Goal: Information Seeking & Learning: Find specific fact

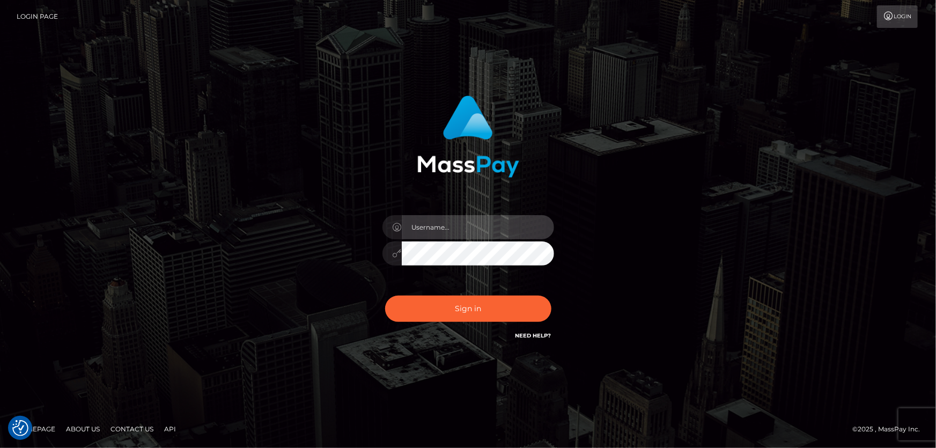
type input "Dan.Cirnat"
click at [554, 290] on div at bounding box center [455, 327] width 220 height 122
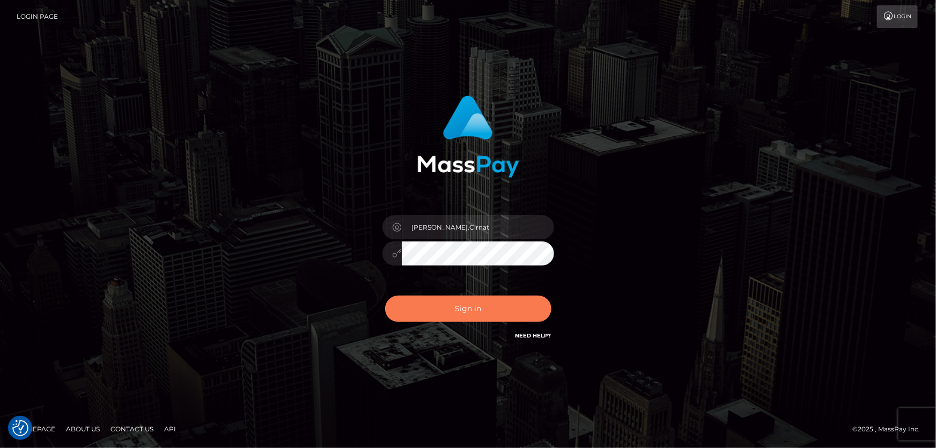
click at [448, 301] on button "Sign in" at bounding box center [468, 309] width 166 height 26
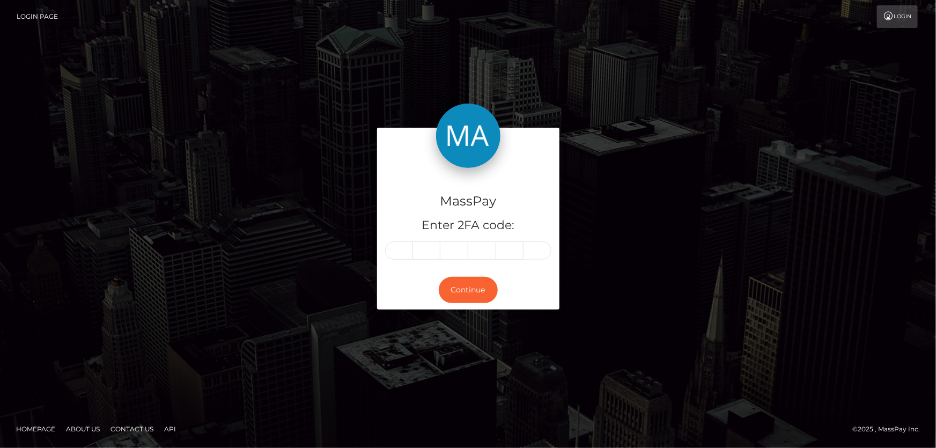
click at [395, 253] on input "text" at bounding box center [399, 250] width 28 height 18
type input "5"
type input "1"
type input "9"
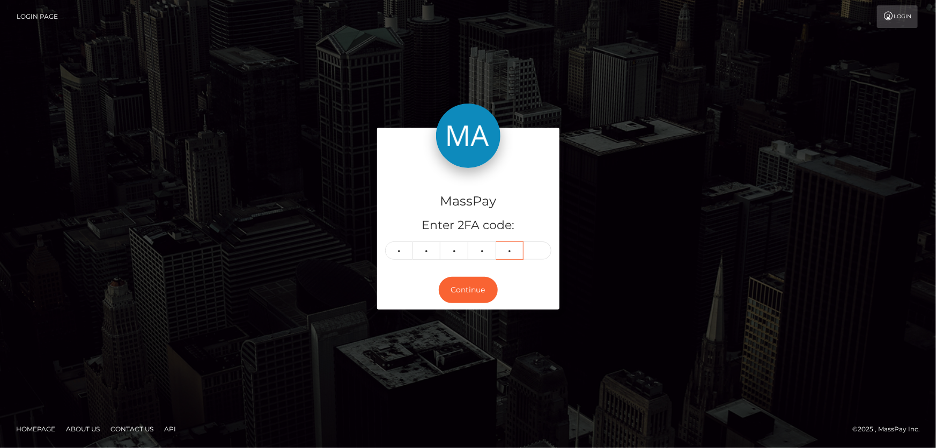
type input "8"
type input "0"
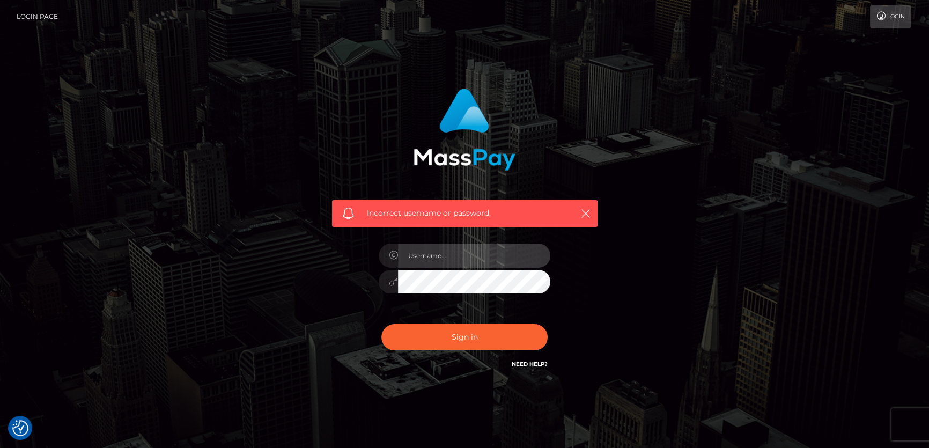
type input "[PERSON_NAME].Cirnat"
click at [547, 321] on div at bounding box center [455, 355] width 220 height 122
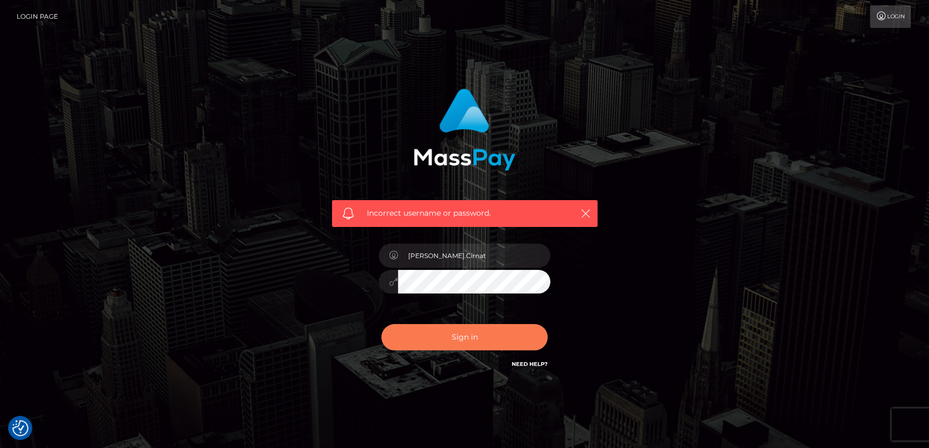
click at [404, 333] on button "Sign in" at bounding box center [465, 337] width 166 height 26
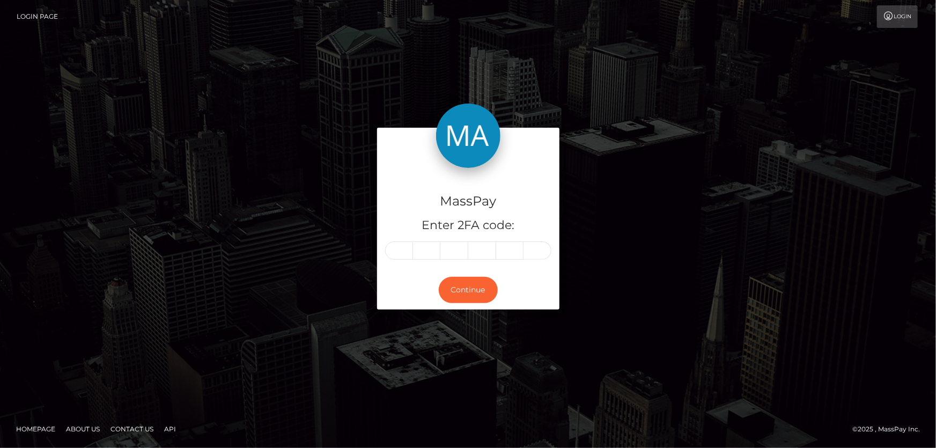
click at [404, 247] on input "text" at bounding box center [399, 250] width 28 height 18
type input "6"
type input "0"
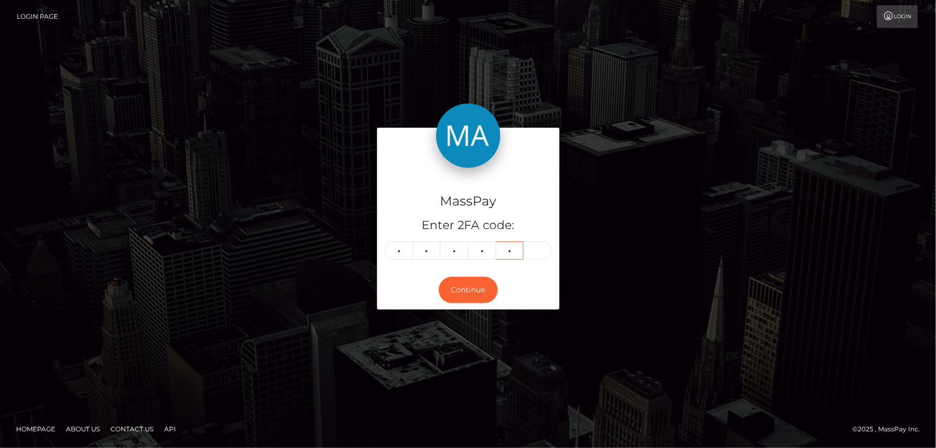
type input "9"
type input "2"
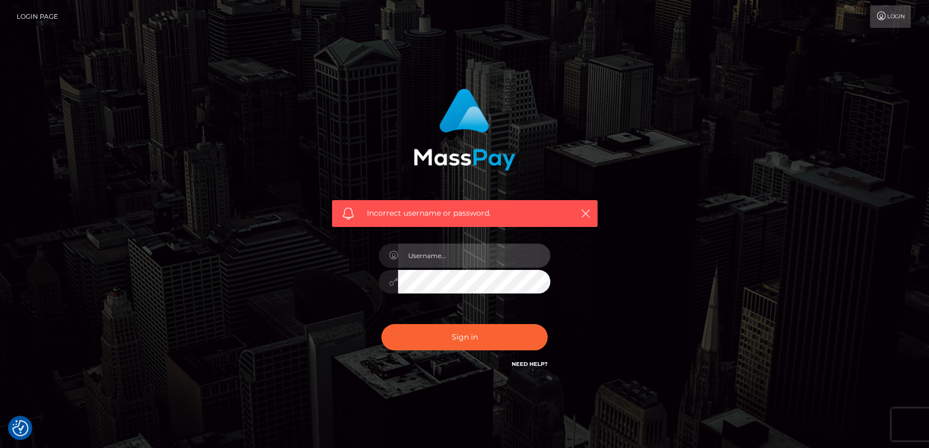
type input "[PERSON_NAME].Cirnat"
click at [553, 323] on div at bounding box center [455, 355] width 220 height 122
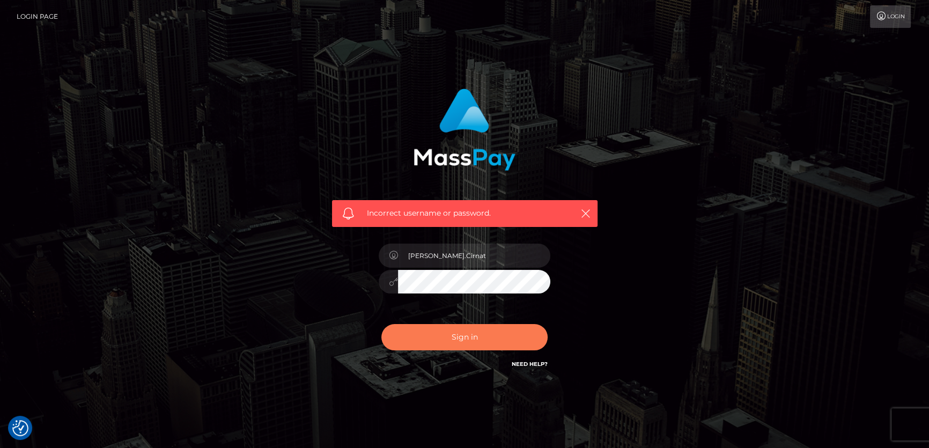
click at [448, 338] on button "Sign in" at bounding box center [465, 337] width 166 height 26
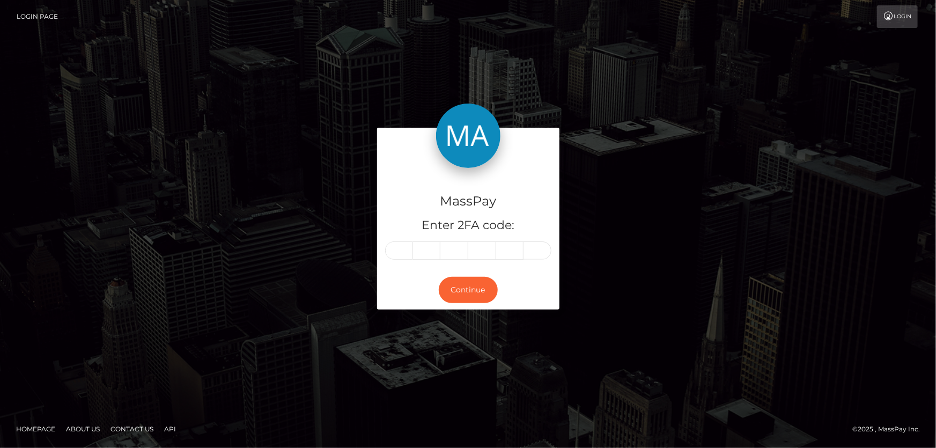
click at [398, 249] on input "text" at bounding box center [399, 250] width 28 height 18
type input "5"
type input "3"
type input "5"
type input "0"
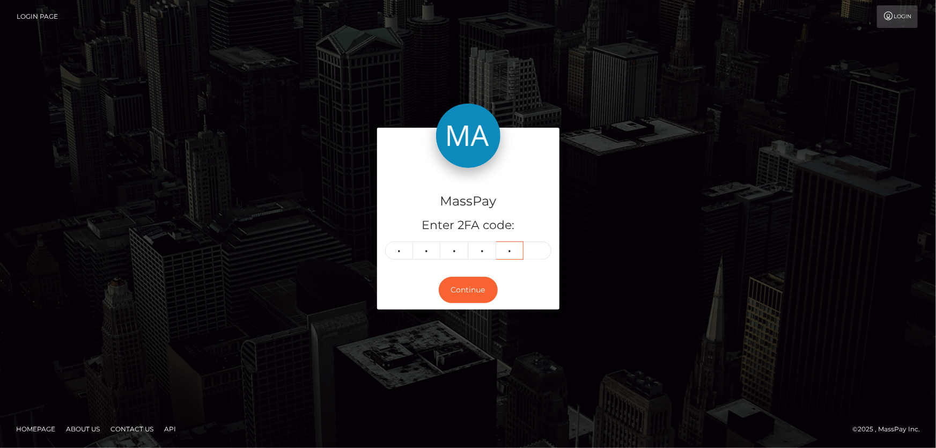
type input "9"
type input "5"
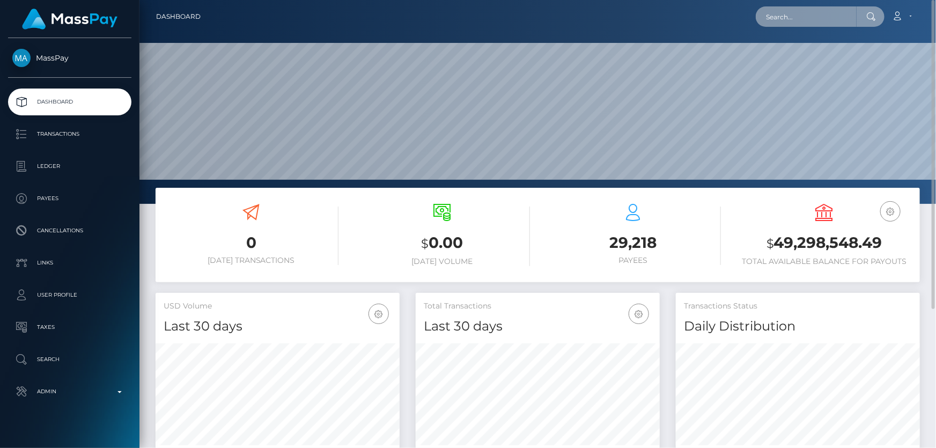
paste input "MSPf7bff84118de0f3"
type input "MSPf7bff84118de0f3"
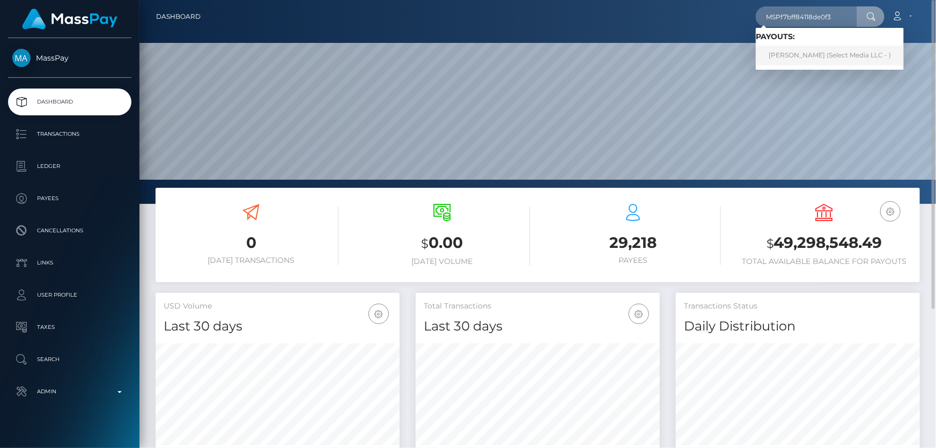
click at [848, 55] on link "Ashlee Paola Guerrero Magana (Select Media LLC - )" at bounding box center [830, 56] width 148 height 20
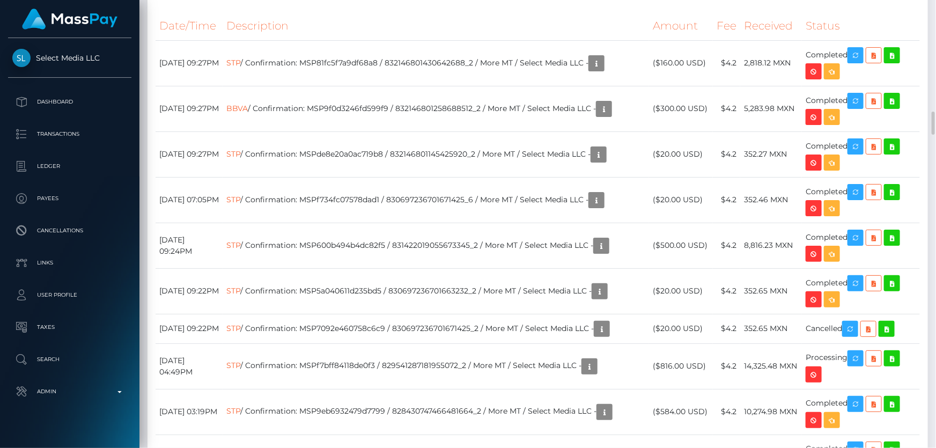
scroll to position [129, 244]
click at [877, 352] on icon at bounding box center [874, 358] width 13 height 13
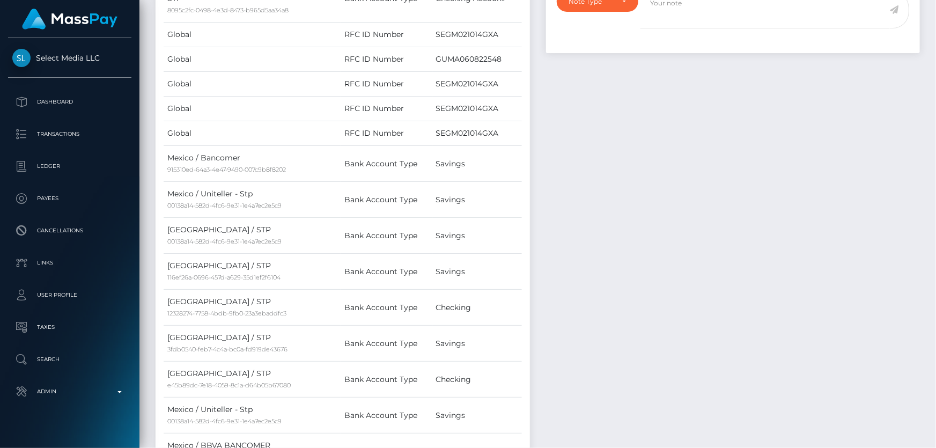
scroll to position [0, 0]
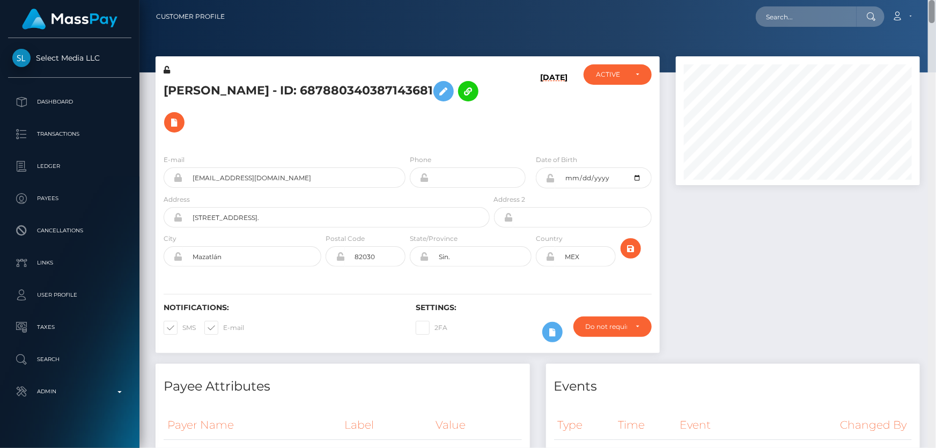
drag, startPoint x: 932, startPoint y: 126, endPoint x: 936, endPoint y: 0, distance: 126.2
click at [936, 0] on div "Customer Profile Loading... Loading..." at bounding box center [538, 224] width 797 height 448
paste input "MSP0bbb39f75c0986d"
type input "MSP0bbb39f75c0986d"
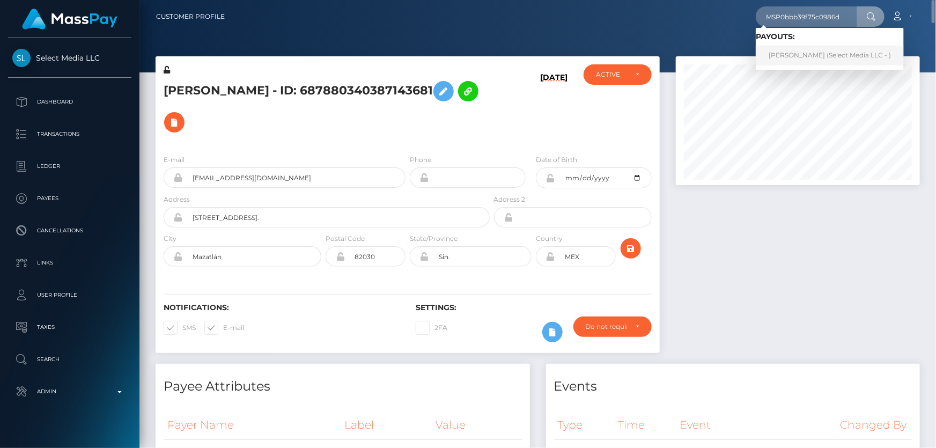
click at [785, 56] on link "Aleksandra Krylova (Select Media LLC - )" at bounding box center [830, 56] width 148 height 20
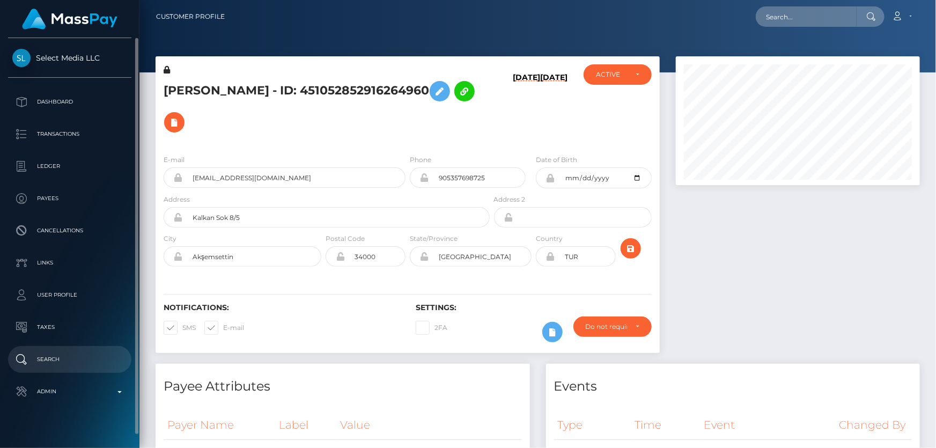
click at [76, 365] on p "Search" at bounding box center [69, 359] width 115 height 16
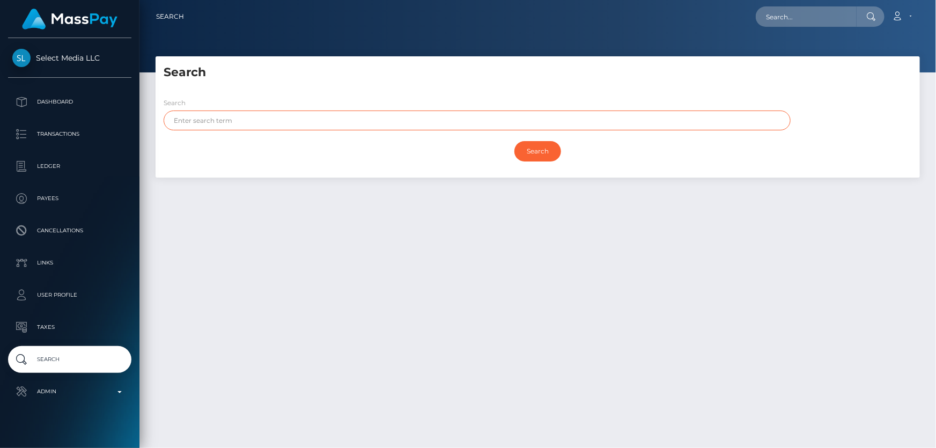
click at [381, 114] on input "text" at bounding box center [477, 121] width 627 height 20
type input "Sayed Ahmed"
click at [515, 141] on input "Search" at bounding box center [538, 151] width 47 height 20
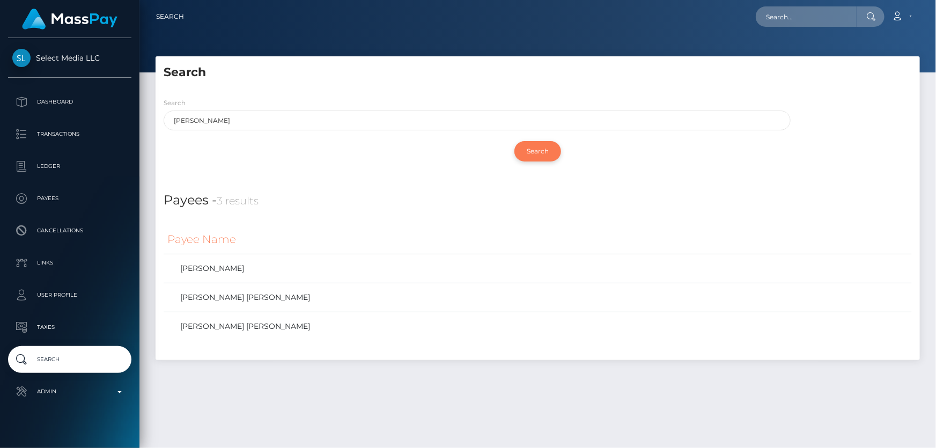
click at [530, 152] on input "Search" at bounding box center [538, 151] width 47 height 20
paste input "1355509998"
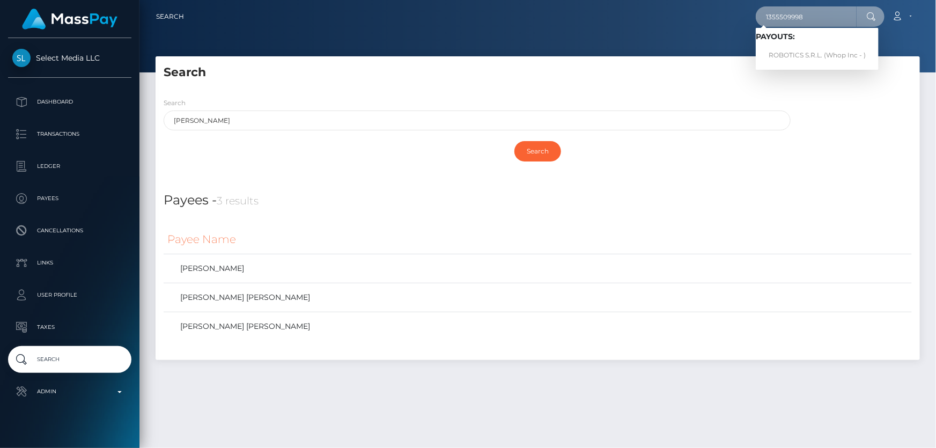
drag, startPoint x: 759, startPoint y: 22, endPoint x: 750, endPoint y: 24, distance: 8.7
click at [750, 24] on div "1355509998 Loading... Loading... Payouts: ROBOTICS S.R.L. (Whop Inc - ) Account…" at bounding box center [556, 16] width 727 height 23
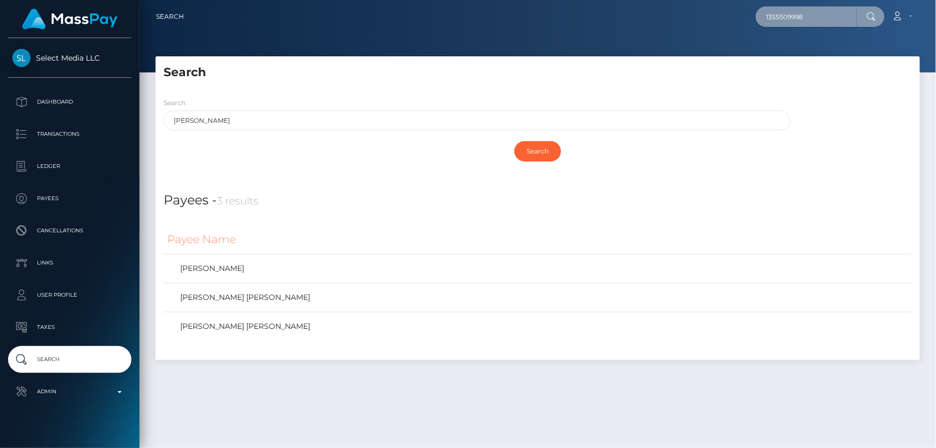
paste input "6608946"
type input "1356608946"
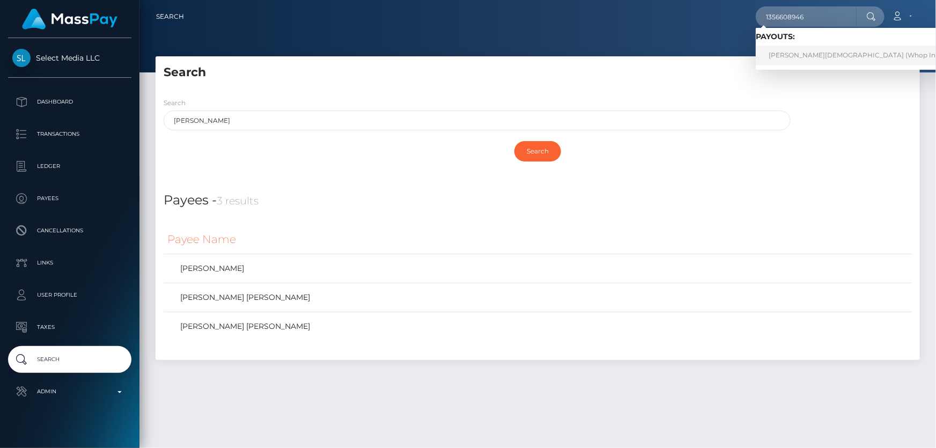
click at [816, 56] on link "ZAIN MUHAMMAD (Whop Inc - )" at bounding box center [858, 56] width 204 height 20
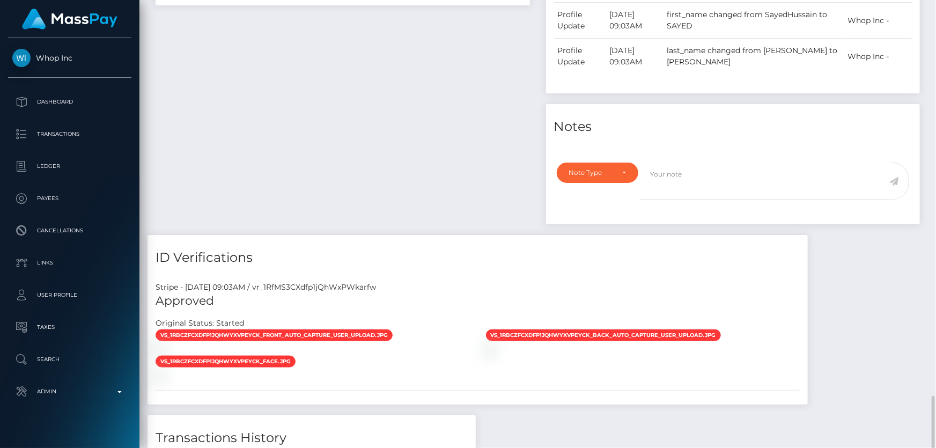
scroll to position [601, 0]
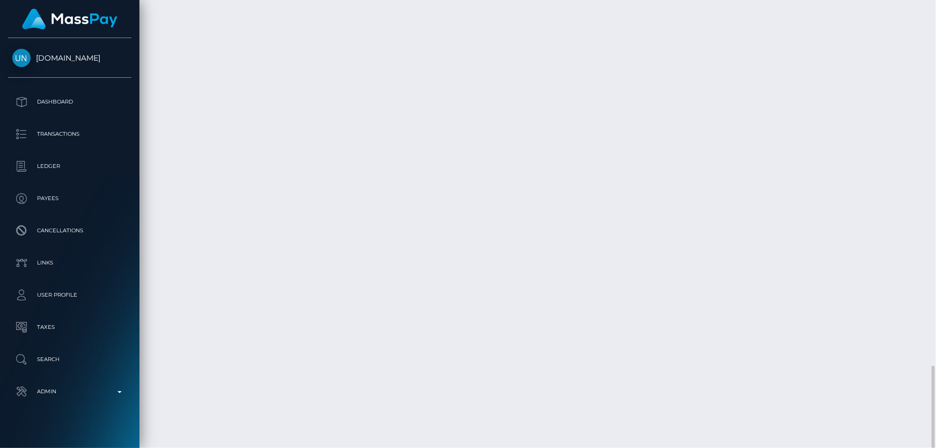
scroll to position [1836, 0]
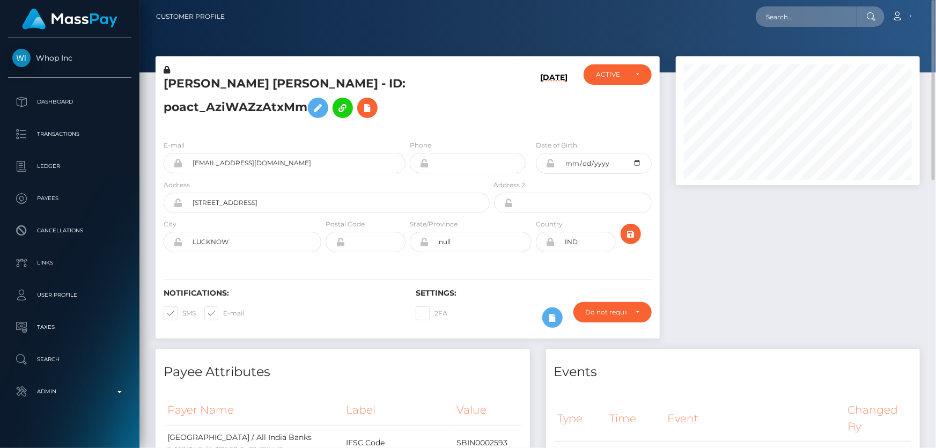
click at [268, 107] on h5 "SAYED HUSSAIN AHMED - ID: poact_AziWAZzAtxMm" at bounding box center [324, 100] width 320 height 48
click at [267, 107] on h5 "SAYED HUSSAIN AHMED - ID: poact_AziWAZzAtxMm" at bounding box center [324, 100] width 320 height 48
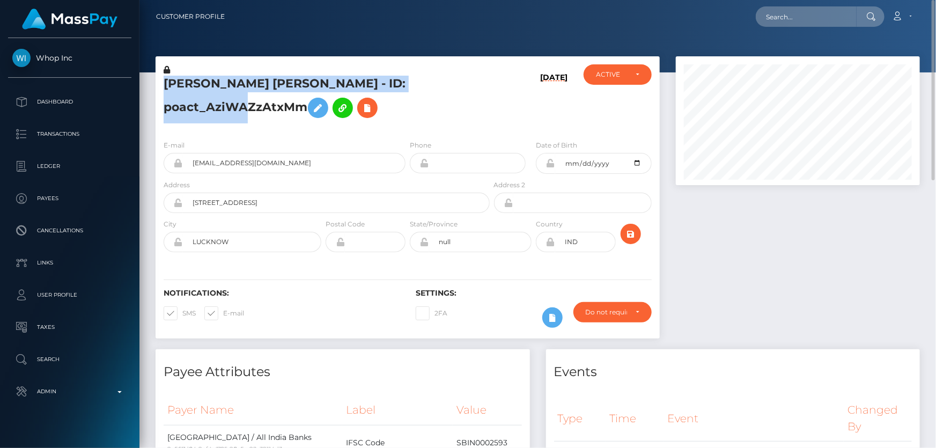
click at [267, 107] on h5 "SAYED HUSSAIN AHMED - ID: poact_AziWAZzAtxMm" at bounding box center [324, 100] width 320 height 48
copy h5 "SAYED HUSSAIN AHMED - ID: poact_AziWAZzAtxMm"
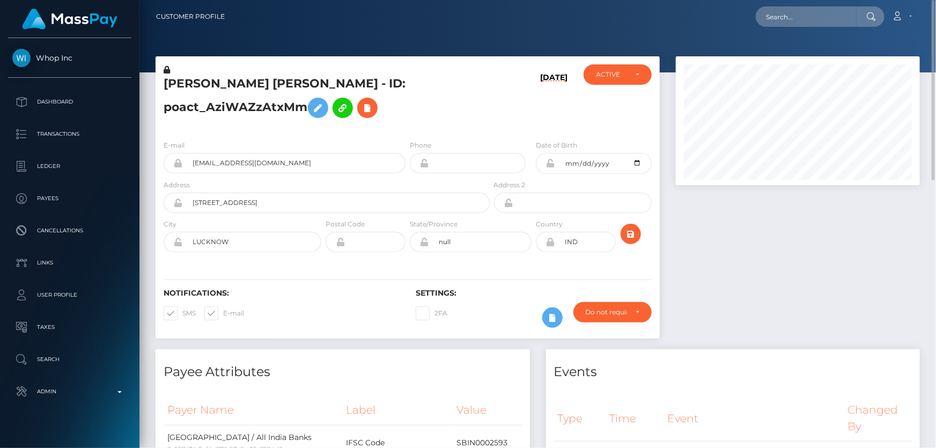
click at [757, 317] on div at bounding box center [798, 202] width 260 height 293
click at [416, 106] on h5 "SAYED HUSSAIN AHMED - ID: poact_AziWAZzAtxMm" at bounding box center [324, 100] width 320 height 48
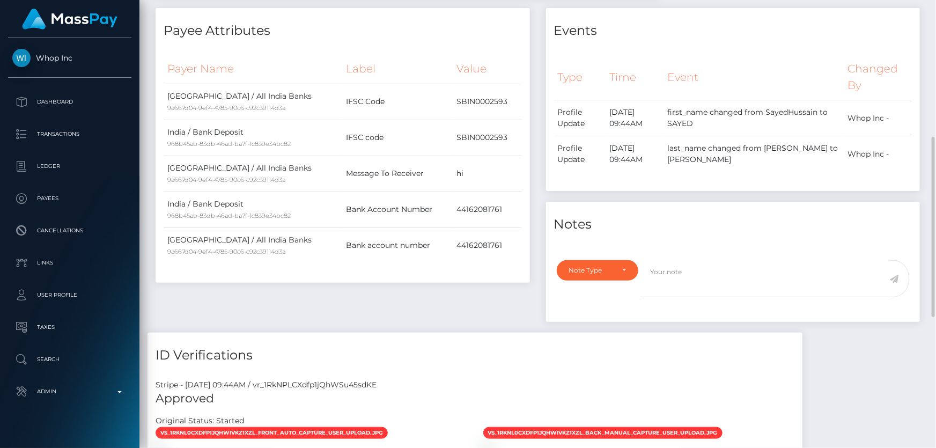
scroll to position [97, 0]
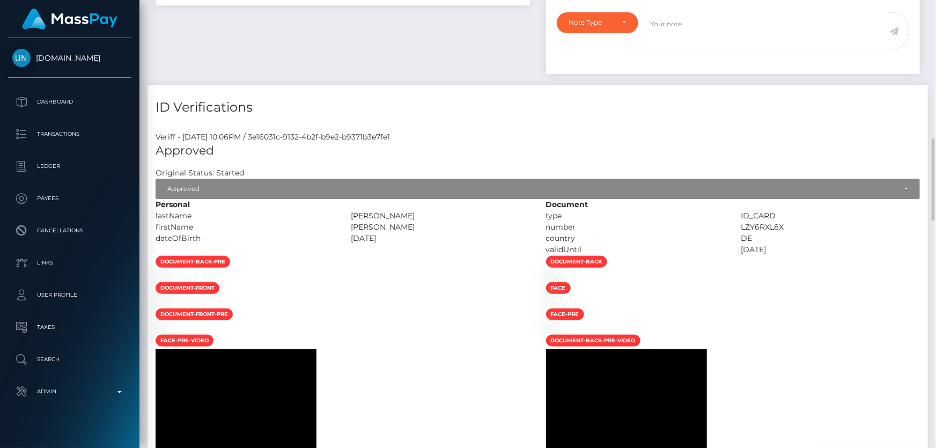
scroll to position [488, 0]
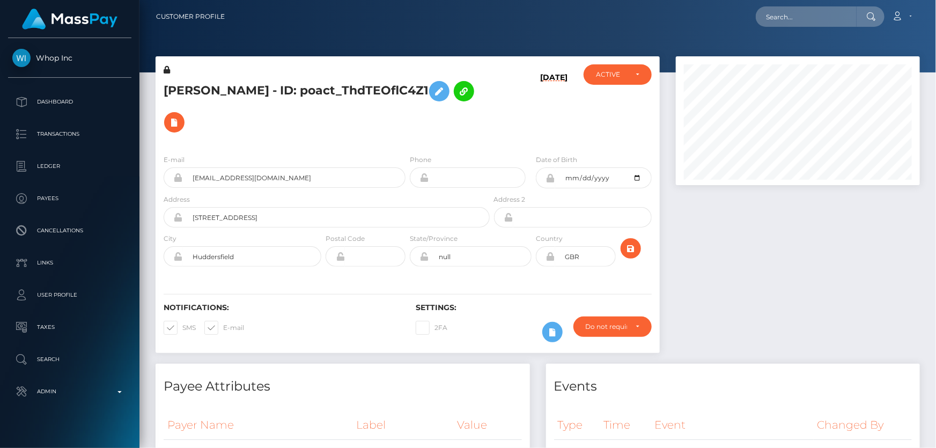
scroll to position [129, 244]
click at [373, 140] on div "[PERSON_NAME] - ID: poact_ThdTEOflC4Z1" at bounding box center [324, 105] width 336 height 82
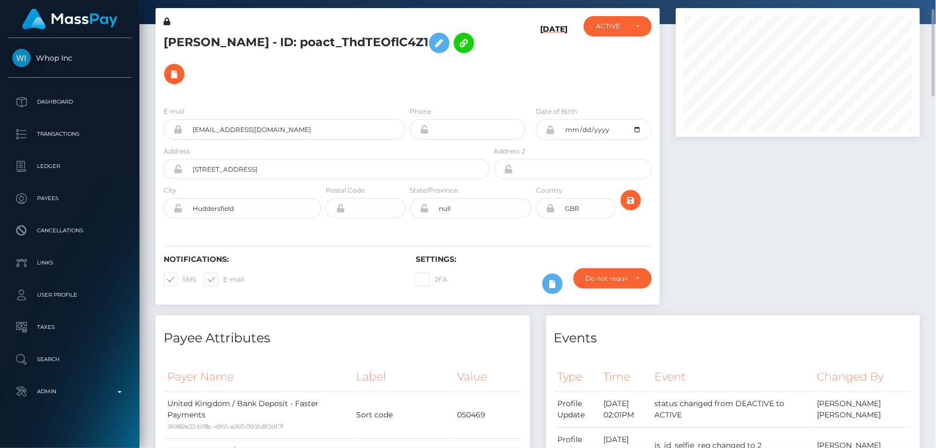
scroll to position [0, 0]
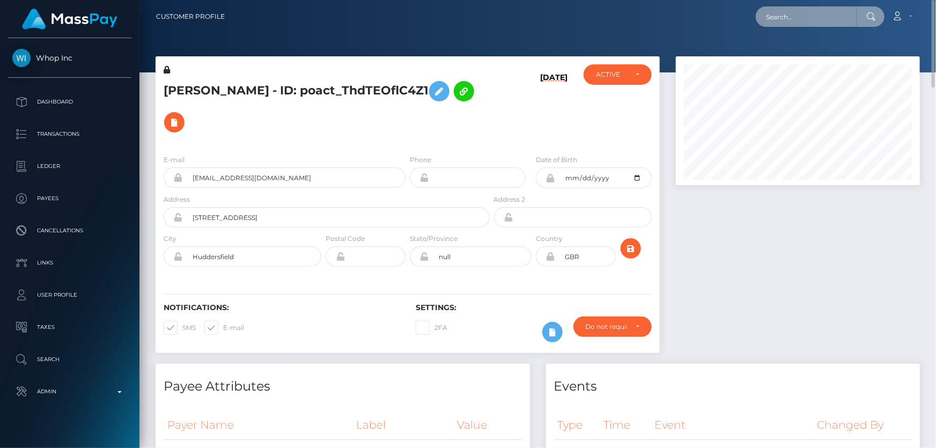
paste input "1356618820"
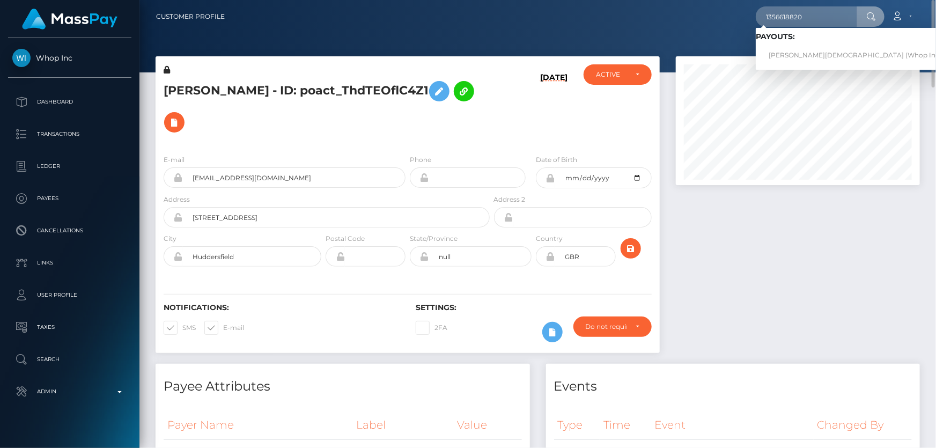
click at [728, 252] on div at bounding box center [798, 209] width 260 height 307
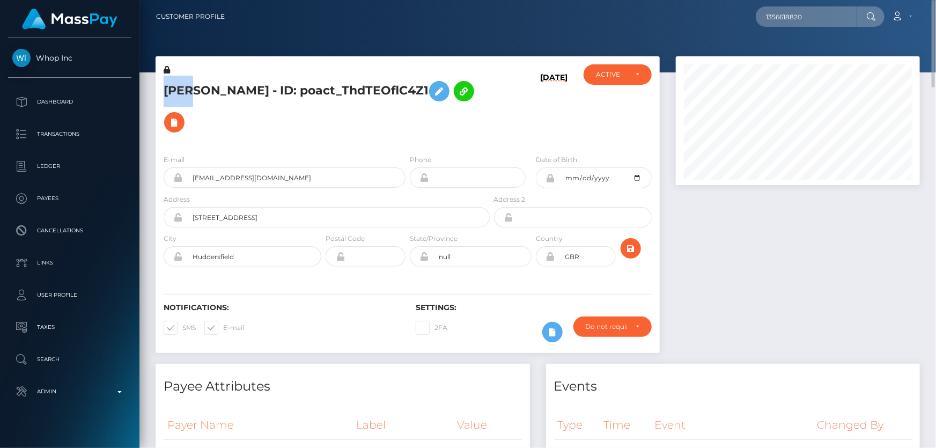
drag, startPoint x: 192, startPoint y: 89, endPoint x: 166, endPoint y: 86, distance: 25.9
click at [166, 86] on h5 "ZAIN MUHAMMAD - ID: poact_ThdTEOflC4Z1" at bounding box center [324, 107] width 320 height 62
copy h5 "ZAIN"
drag, startPoint x: 275, startPoint y: 91, endPoint x: 202, endPoint y: 86, distance: 73.2
click at [202, 86] on h5 "ZAIN MUHAMMAD - ID: poact_ThdTEOflC4Z1" at bounding box center [324, 107] width 320 height 62
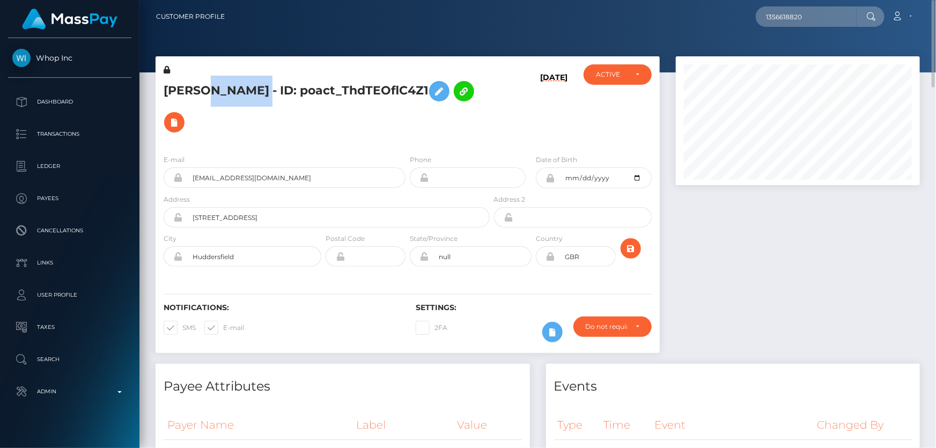
copy h5 "[DEMOGRAPHIC_DATA]"
drag, startPoint x: 269, startPoint y: 220, endPoint x: 181, endPoint y: 221, distance: 88.5
click at [181, 221] on div "20 Britannia crescent" at bounding box center [327, 217] width 326 height 20
drag, startPoint x: 238, startPoint y: 252, endPoint x: 188, endPoint y: 259, distance: 50.5
click at [188, 259] on input "Huddersfield" at bounding box center [252, 256] width 138 height 20
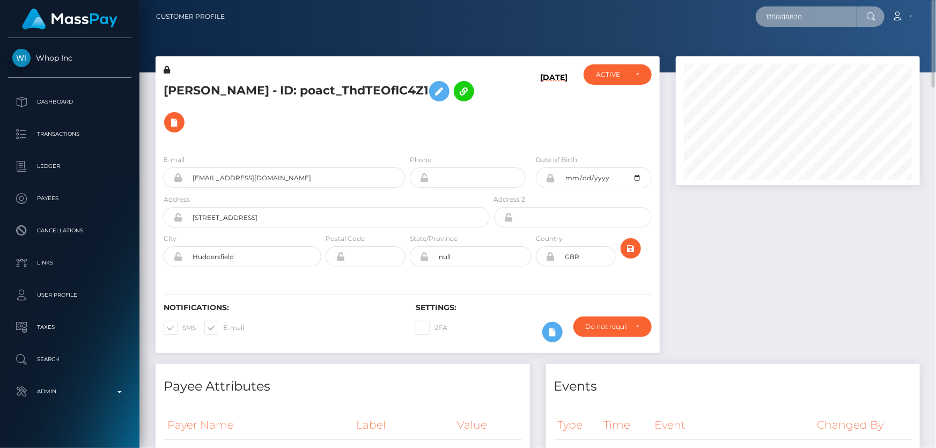
drag, startPoint x: 808, startPoint y: 18, endPoint x: 758, endPoint y: 18, distance: 49.4
click at [758, 18] on input "1356618820" at bounding box center [806, 16] width 101 height 20
paste input "MSPc8b676ee350ab9a"
type input "MSPc8b676ee350ab9a"
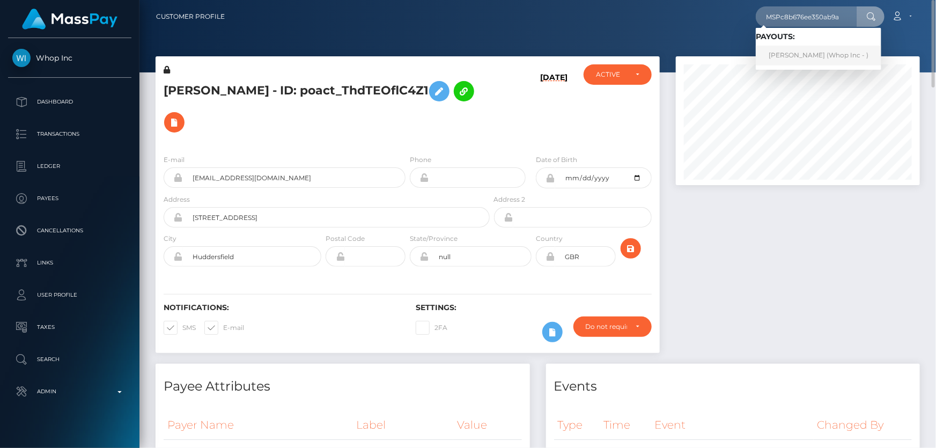
click at [792, 51] on link "HASSAN ALI (Whop Inc - )" at bounding box center [819, 56] width 126 height 20
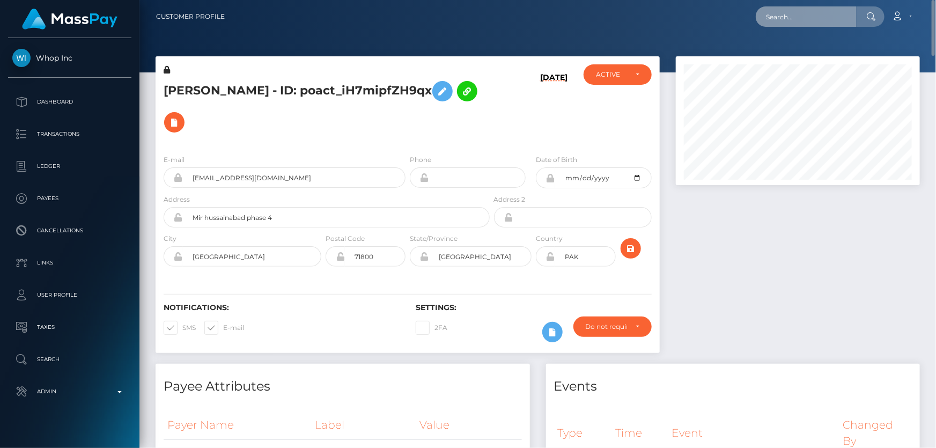
drag, startPoint x: 801, startPoint y: 26, endPoint x: 783, endPoint y: 16, distance: 20.6
paste input "MSP4907df00a2115ef"
type input "MSP4907df00a2115ef"
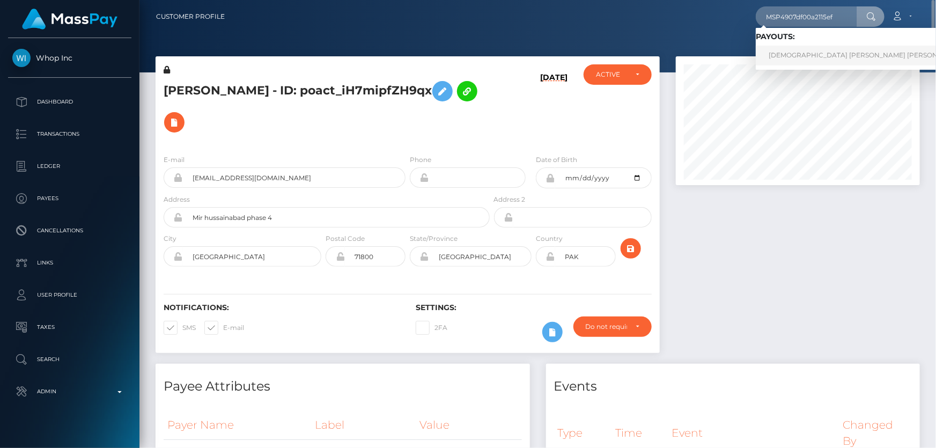
click at [796, 57] on link "MUHAMMAD ABDUL REHMAN HASSAN Hassan (Whop Inc - )" at bounding box center [888, 56] width 264 height 20
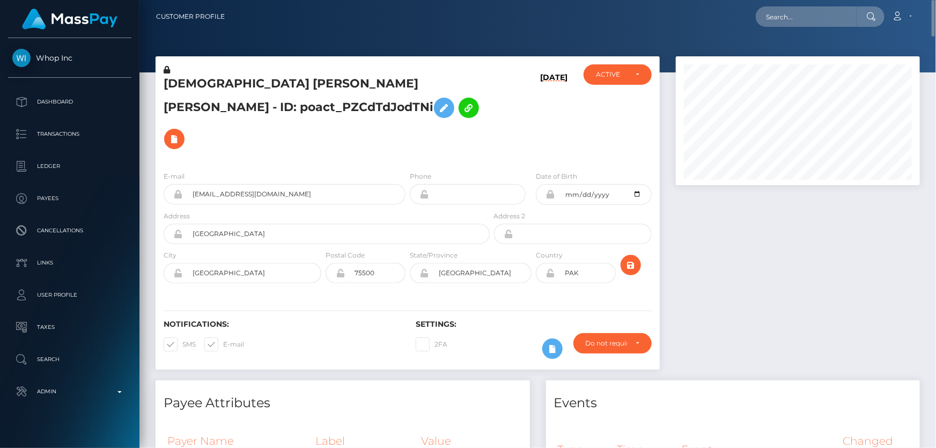
click at [403, 122] on h5 "[DEMOGRAPHIC_DATA] [PERSON_NAME] [PERSON_NAME] - ID: poact_PZCdTdJodTNi" at bounding box center [324, 115] width 320 height 79
click at [166, 69] on icon at bounding box center [167, 70] width 6 height 8
click at [438, 106] on icon at bounding box center [444, 107] width 13 height 13
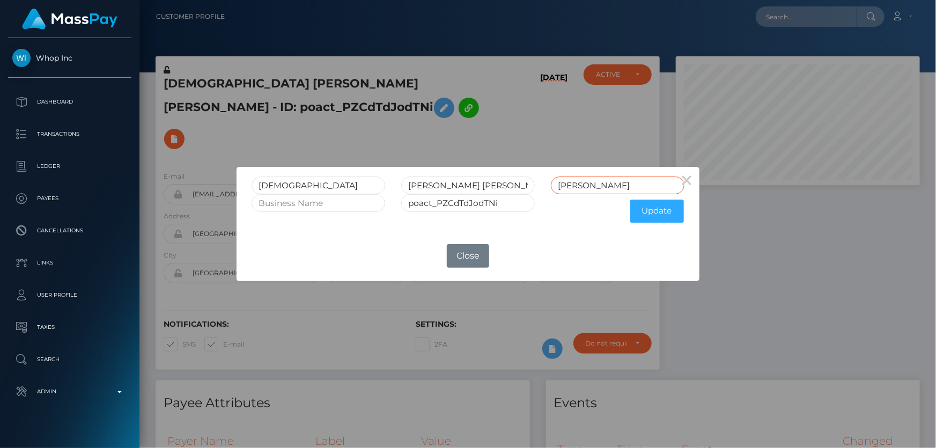
drag, startPoint x: 588, startPoint y: 187, endPoint x: 501, endPoint y: 187, distance: 87.5
click at [501, 187] on div "[DEMOGRAPHIC_DATA] [PERSON_NAME] [PERSON_NAME]" at bounding box center [468, 186] width 449 height 18
drag, startPoint x: 499, startPoint y: 186, endPoint x: 482, endPoint y: 188, distance: 16.2
click at [482, 182] on input "[PERSON_NAME] [PERSON_NAME]" at bounding box center [468, 186] width 134 height 18
type input "ABDUL REHMAN"
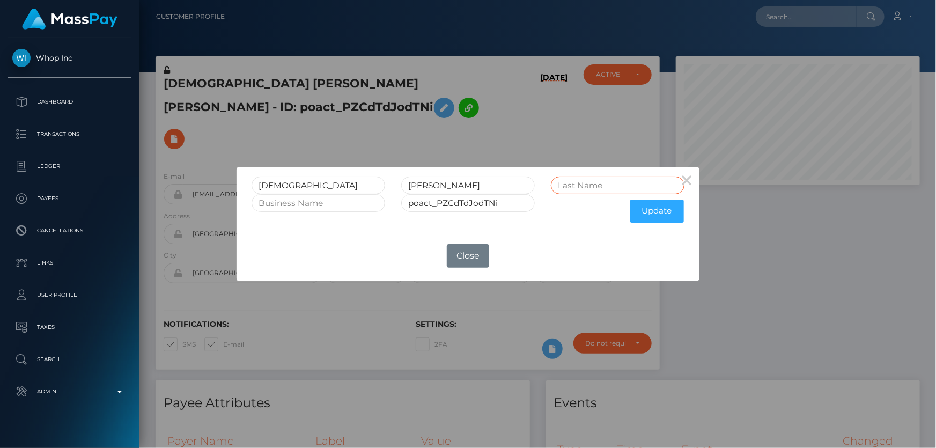
paste input "HASSAN"
type input "HASSAN"
click at [653, 213] on button "Update" at bounding box center [658, 211] width 54 height 23
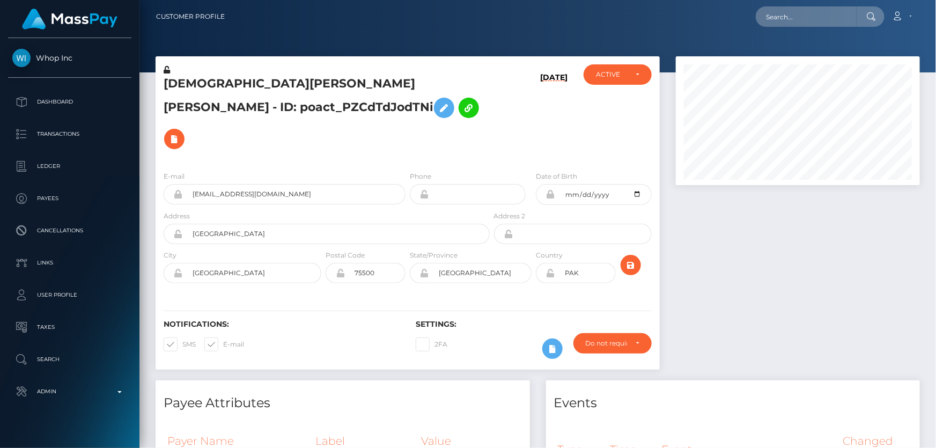
scroll to position [129, 244]
click at [167, 69] on icon at bounding box center [167, 70] width 6 height 8
drag, startPoint x: 349, startPoint y: 81, endPoint x: 166, endPoint y: 85, distance: 182.5
click at [166, 82] on h5 "MUHAMMAD ABDUL REHMAN HASSAN - ID: poact_PZCdTdJodTNi" at bounding box center [324, 115] width 320 height 79
copy h5 "MUHAMMAD ABDUL REHMAN"
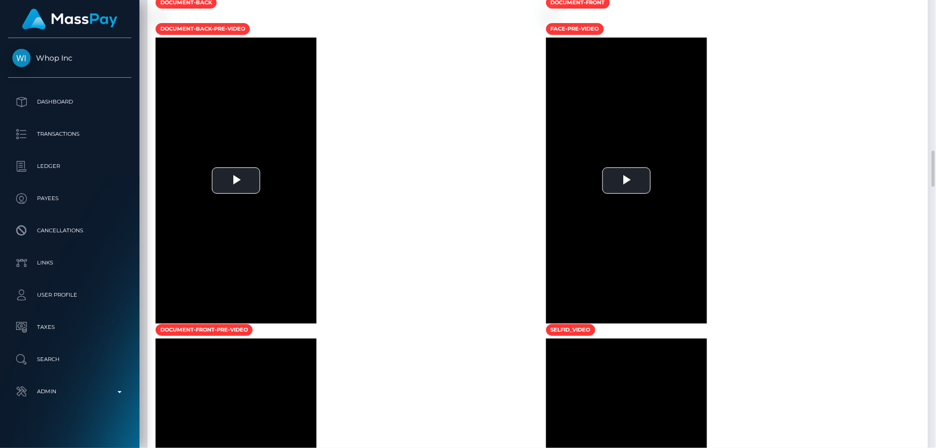
scroll to position [1268, 0]
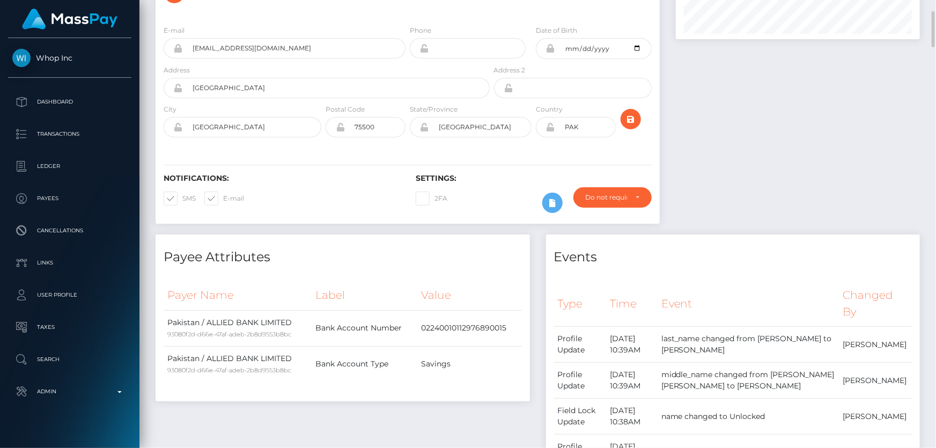
scroll to position [0, 0]
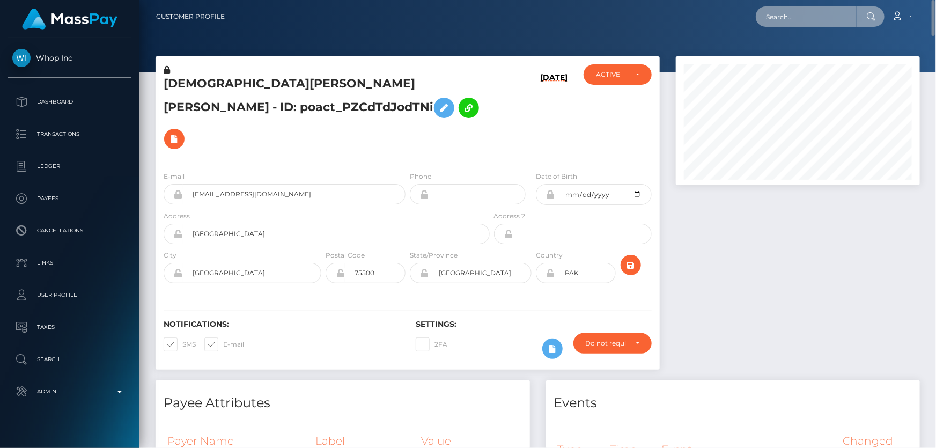
paste input "MSPde7bd5a19338da2"
type input "MSPde7bd5a19338da2"
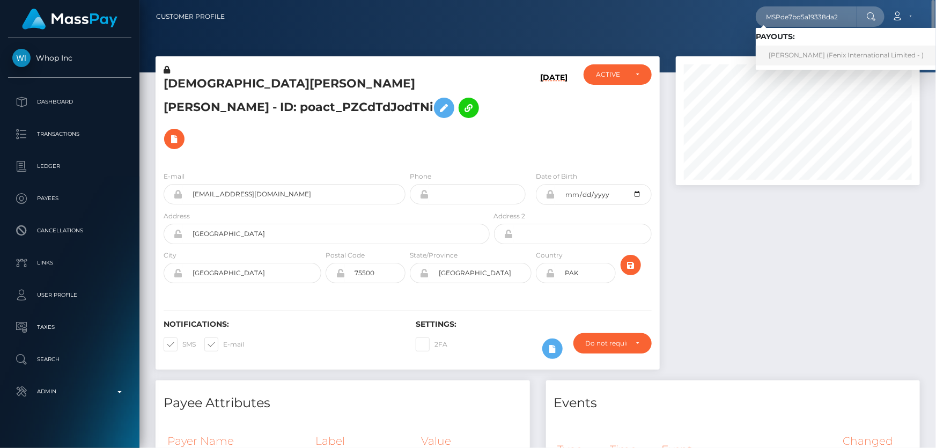
click at [813, 55] on link "KATSIARYNA URBANOVICH (Fenix International Limited - )" at bounding box center [846, 56] width 181 height 20
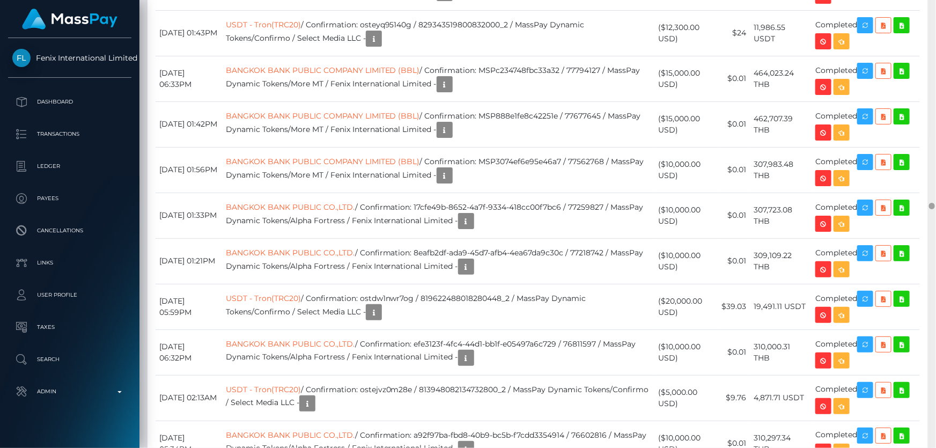
scroll to position [13929, 0]
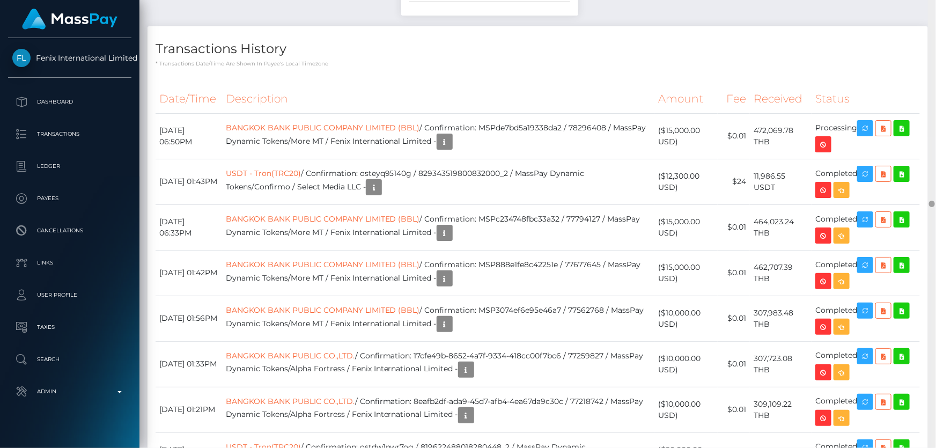
drag, startPoint x: 933, startPoint y: 114, endPoint x: 928, endPoint y: 201, distance: 87.1
click at [928, 201] on div at bounding box center [932, 224] width 8 height 449
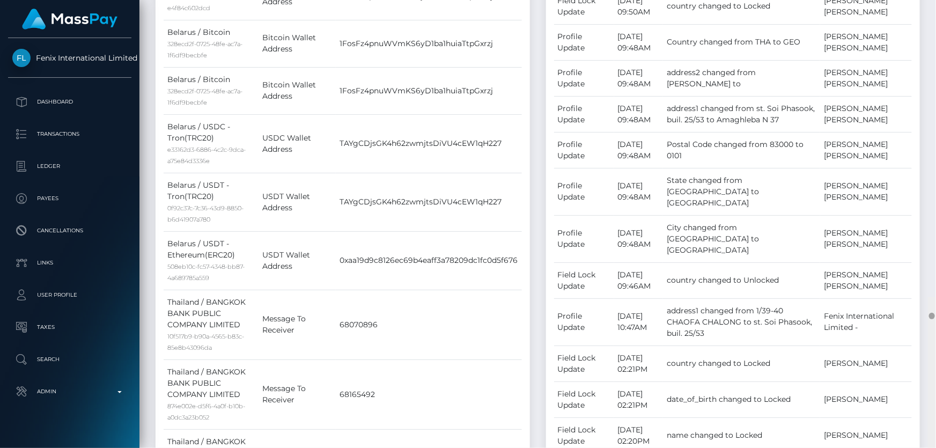
scroll to position [0, 0]
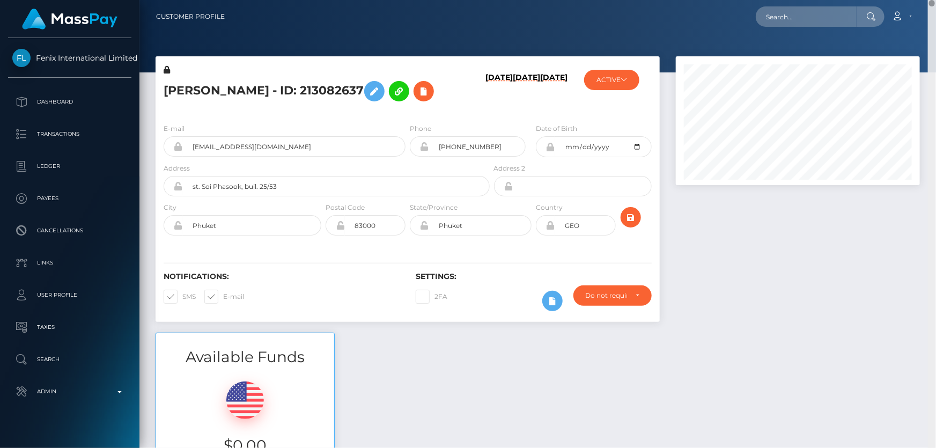
drag, startPoint x: 933, startPoint y: 202, endPoint x: 936, endPoint y: -15, distance: 216.8
click at [936, 0] on html "Fenix International Limited Dashboard Transactions Ledger Payees" at bounding box center [468, 224] width 936 height 448
drag, startPoint x: 332, startPoint y: 90, endPoint x: 163, endPoint y: 88, distance: 169.0
click at [164, 88] on h5 "KATSIARYNA URBANOVICH - ID: 213082637" at bounding box center [324, 91] width 320 height 31
copy h5 "KATSIARYNA URBANOVICH"
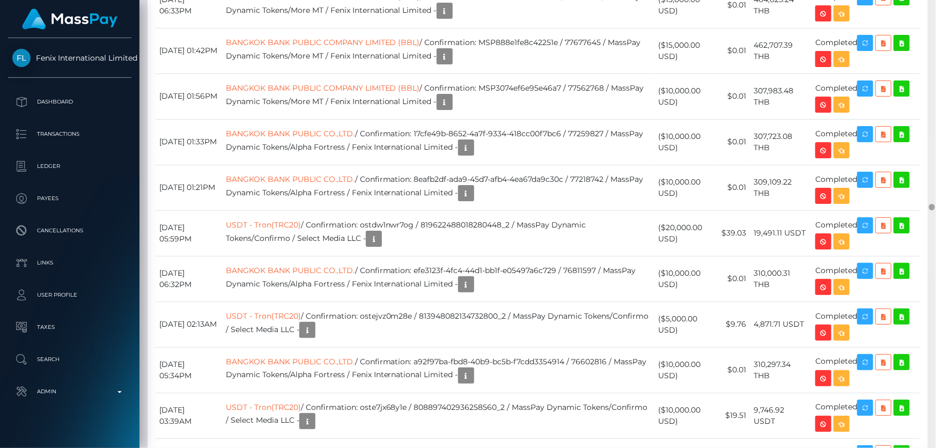
scroll to position [13892, 0]
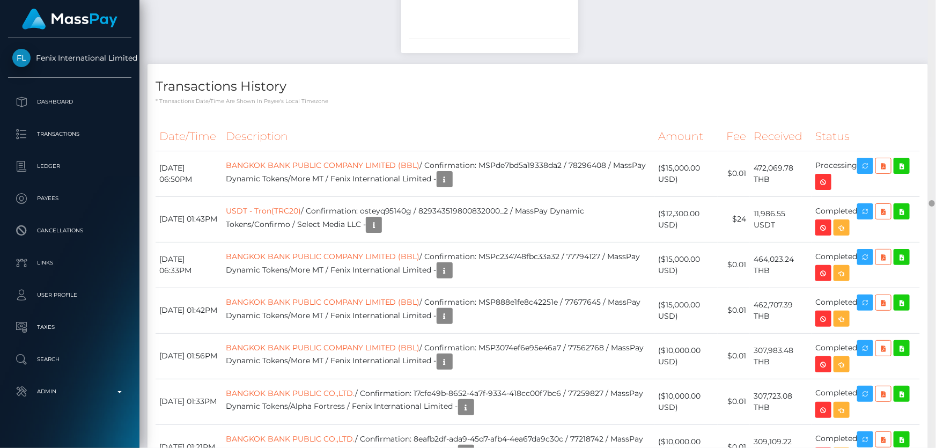
drag, startPoint x: 935, startPoint y: 61, endPoint x: 936, endPoint y: 204, distance: 142.7
click at [936, 204] on div at bounding box center [932, 224] width 8 height 449
click at [885, 173] on icon at bounding box center [883, 165] width 13 height 13
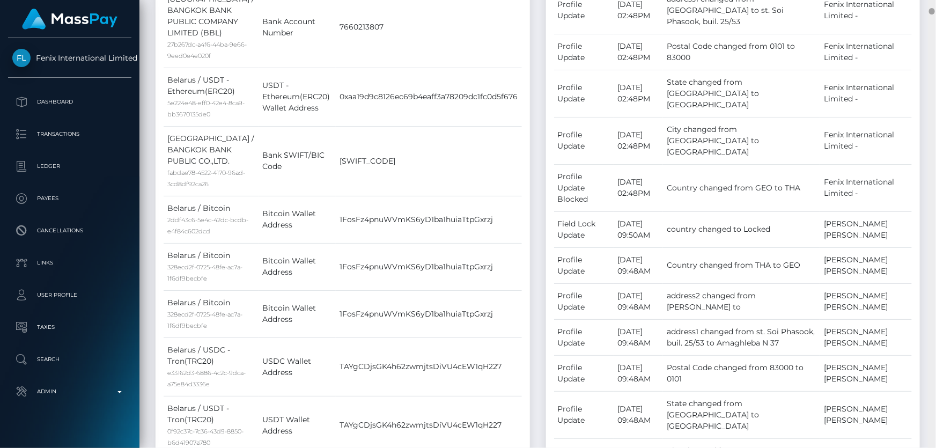
scroll to position [0, 0]
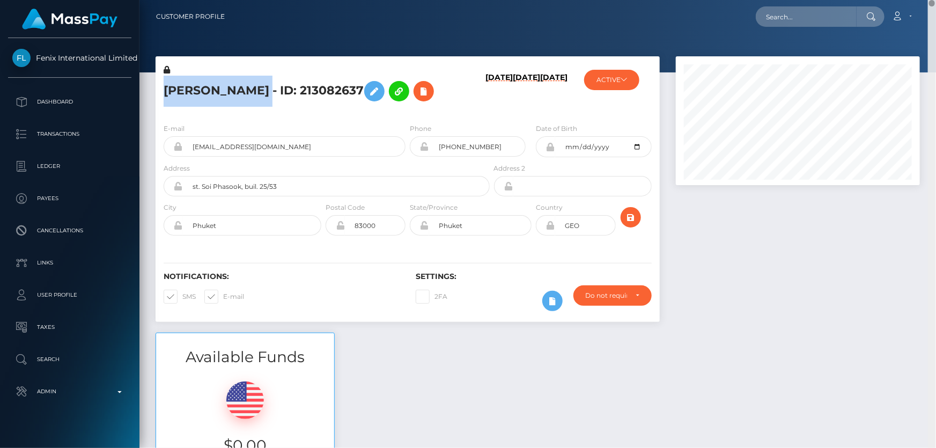
drag, startPoint x: 933, startPoint y: 202, endPoint x: 936, endPoint y: -20, distance: 222.7
click at [936, 0] on html "Fenix International Limited Dashboard Transactions Ledger Payees" at bounding box center [468, 224] width 936 height 448
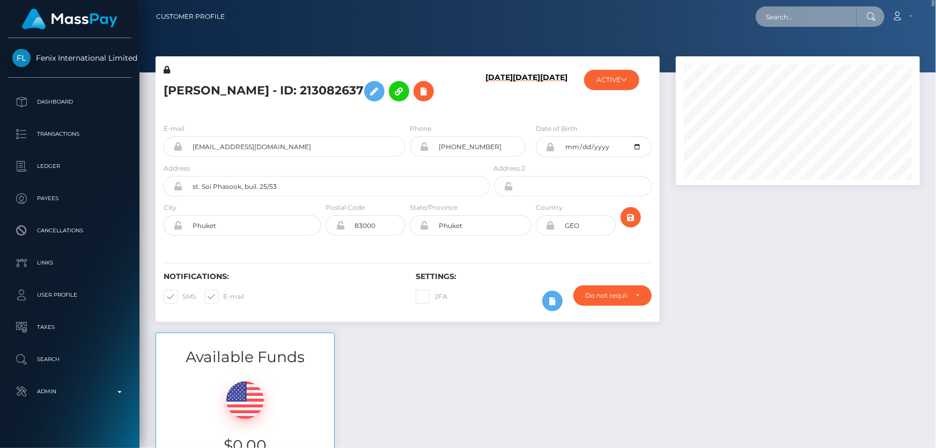
paste input "1127489913"
type input "1127489913"
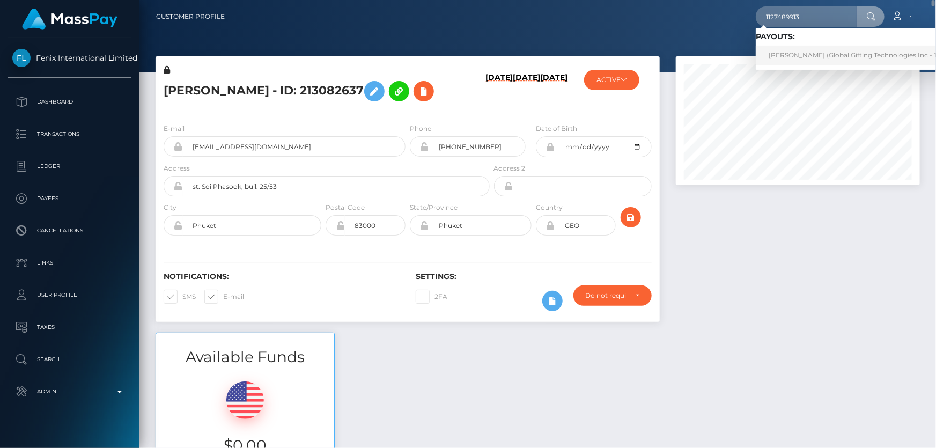
click at [846, 57] on link "[PERSON_NAME] (Global Gifting Technologies Inc - Throne)" at bounding box center [864, 56] width 216 height 20
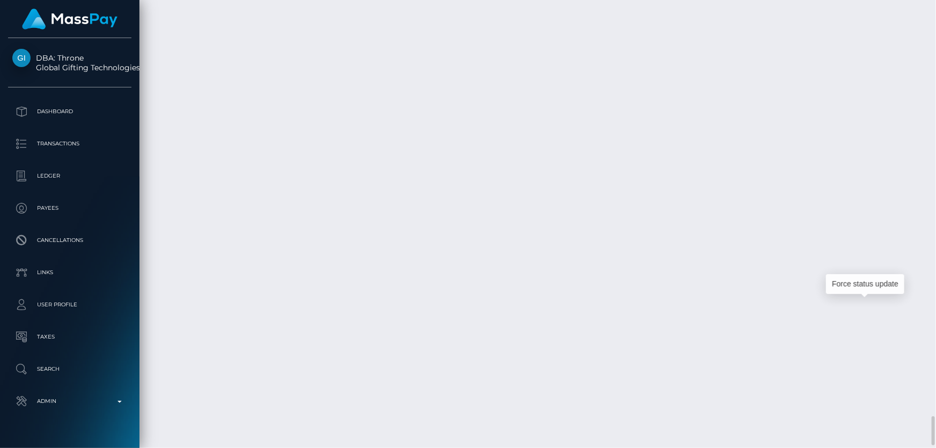
scroll to position [129, 244]
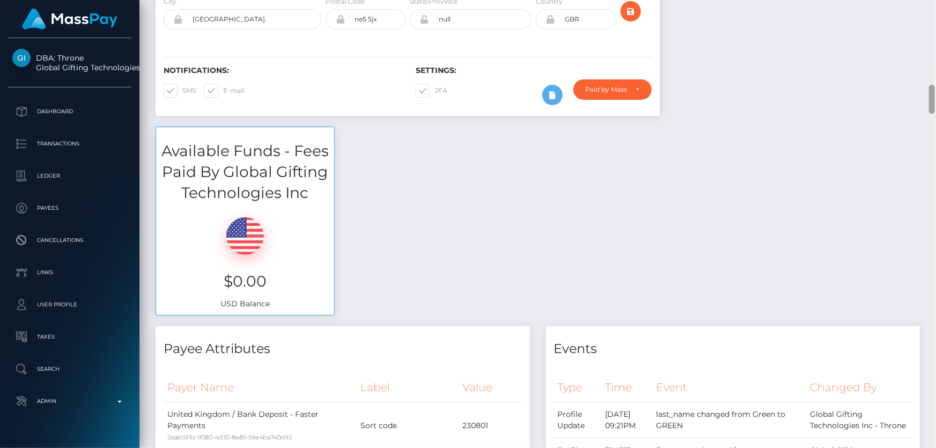
scroll to position [0, 0]
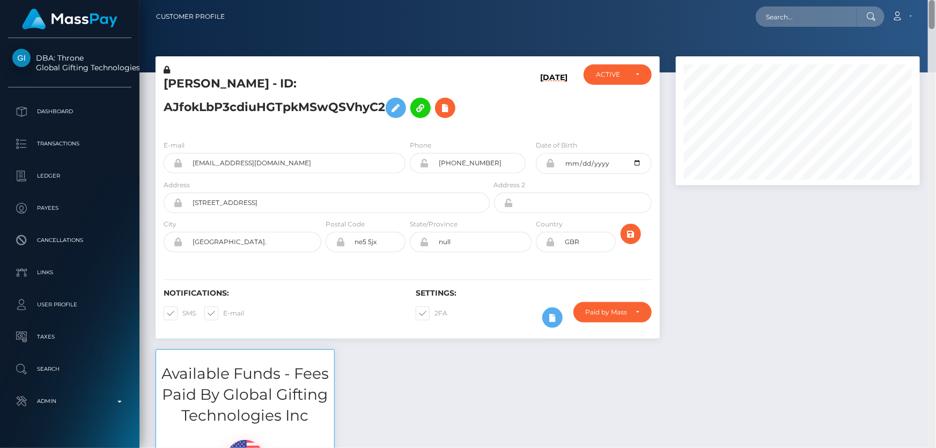
drag, startPoint x: 931, startPoint y: 429, endPoint x: 936, endPoint y: -22, distance: 451.3
click at [936, 0] on html "DBA: Throne Global Gifting Technologies Inc Dashboard Transactions Ledger Payee…" at bounding box center [468, 224] width 936 height 448
paste input "1127493813"
type input "1127493813"
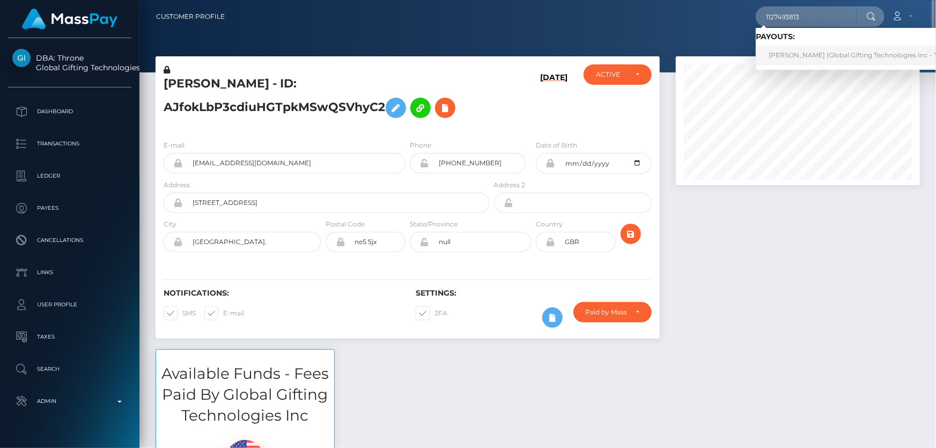
click at [794, 54] on link "GARY JOSEPH GREEN (Global Gifting Technologies Inc - Throne)" at bounding box center [864, 56] width 216 height 20
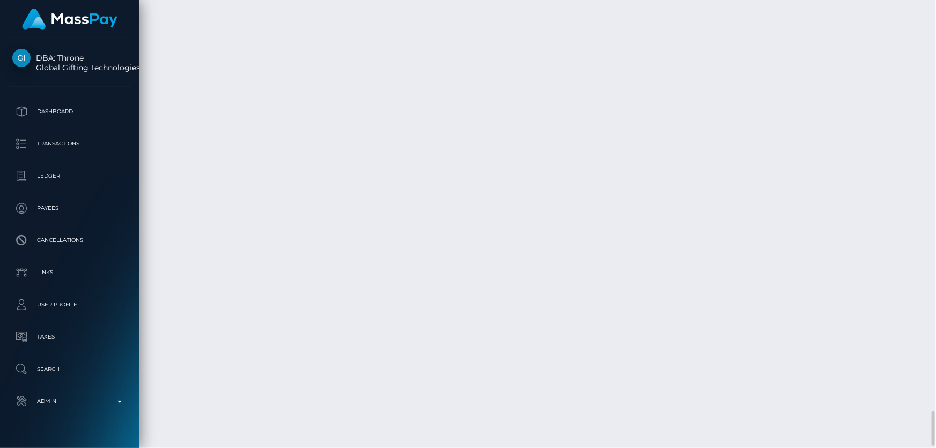
scroll to position [5299, 0]
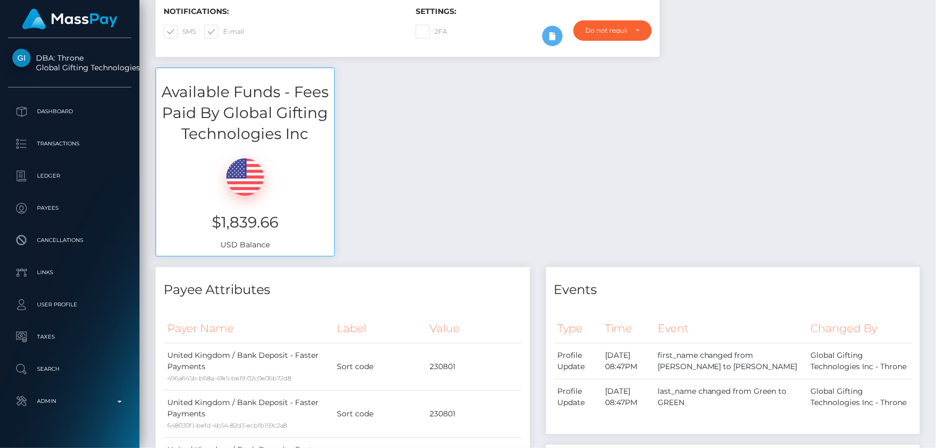
scroll to position [0, 0]
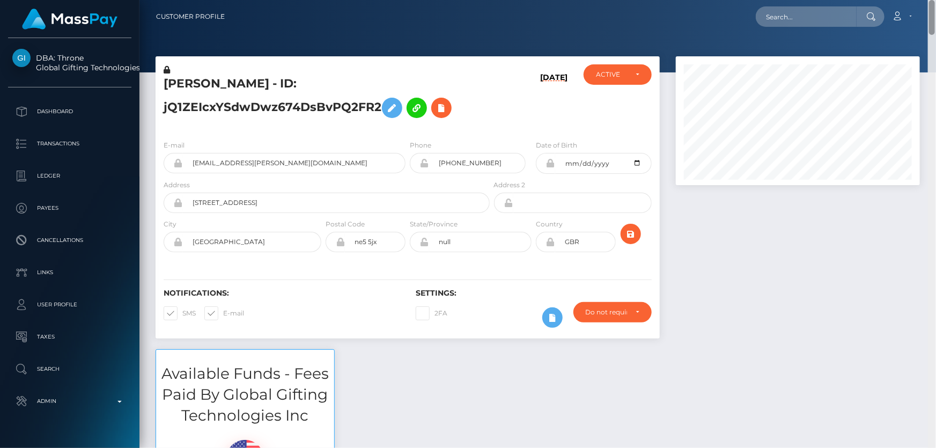
drag, startPoint x: 933, startPoint y: 423, endPoint x: 936, endPoint y: -20, distance: 443.8
click at [936, 0] on html "DBA: Throne Global Gifting Technologies Inc Dashboard Transactions Ledger Payee…" at bounding box center [468, 224] width 936 height 448
paste input "1134631321"
type input "1134631321"
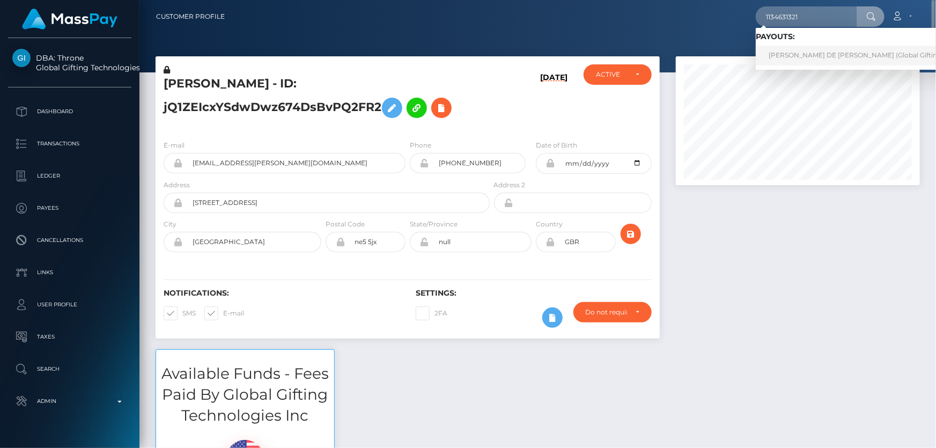
click at [808, 52] on link "JOSE RENATO REYES DE LEON (Global Gifting Technologies Inc - Throne)" at bounding box center [898, 56] width 285 height 20
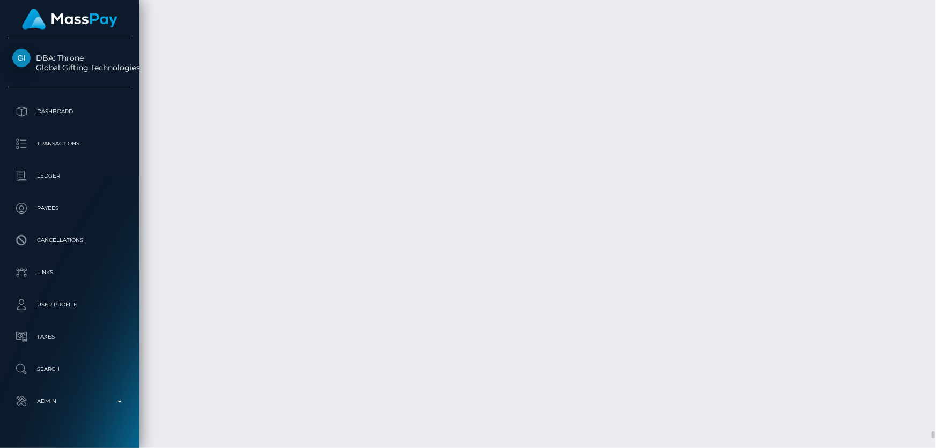
scroll to position [129, 244]
click at [900, 140] on div "Force status update" at bounding box center [872, 138] width 78 height 20
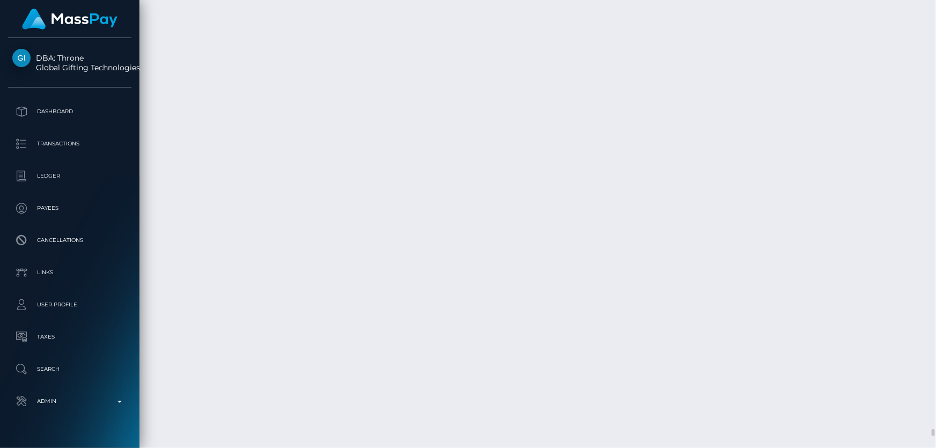
scroll to position [129, 244]
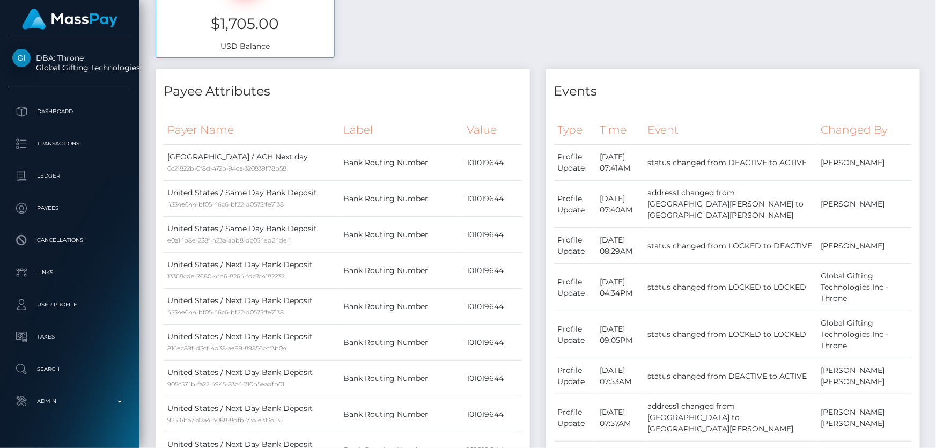
scroll to position [0, 0]
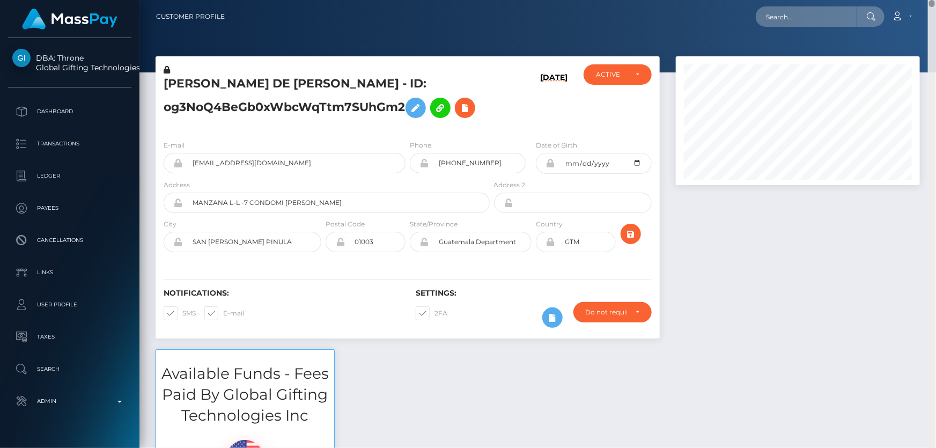
drag, startPoint x: 932, startPoint y: 427, endPoint x: 936, endPoint y: -52, distance: 478.2
click at [936, 0] on html "DBA: Throne Global Gifting Technologies Inc Dashboard Transactions Ledger Payee…" at bounding box center [468, 224] width 936 height 448
paste input "1137089497"
type input "1137089497"
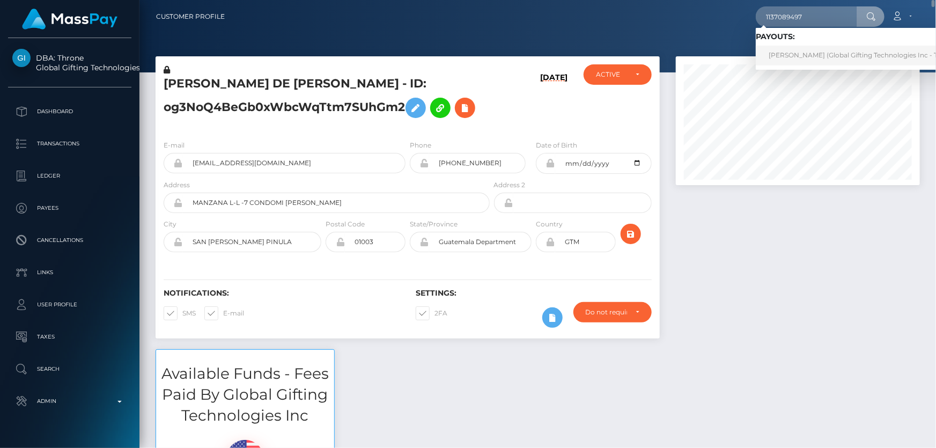
click at [826, 53] on link "ELLA TEPPER (Global Gifting Technologies Inc - Throne)" at bounding box center [864, 56] width 216 height 20
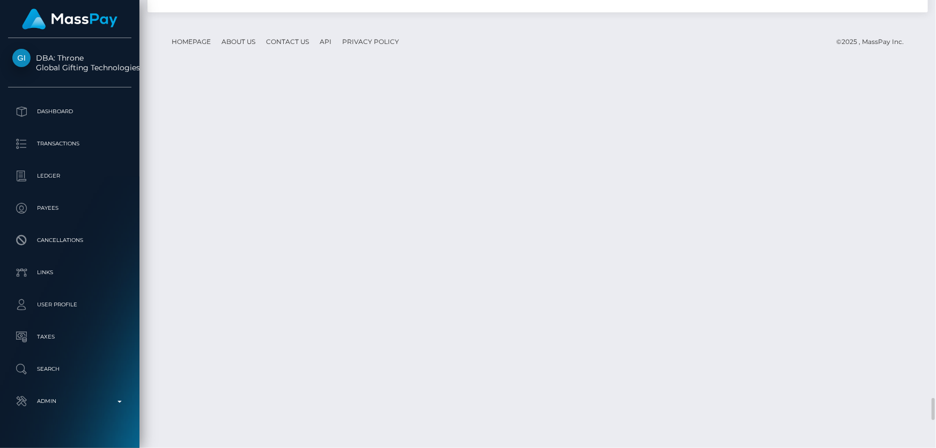
scroll to position [129, 244]
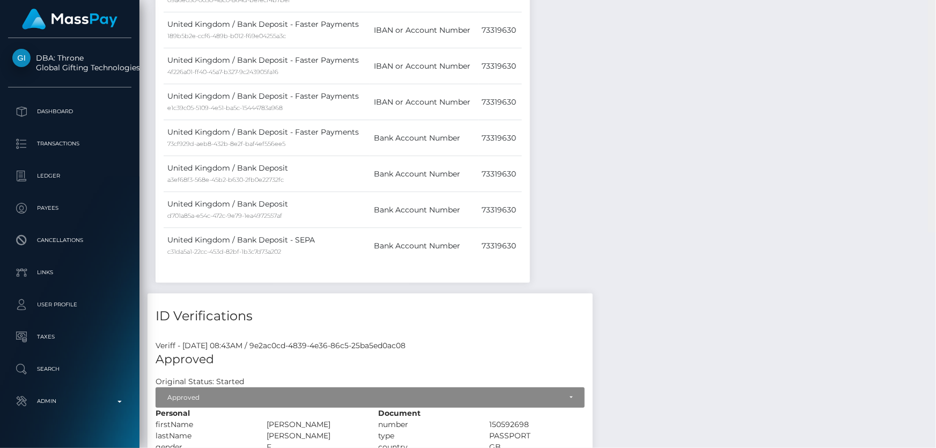
scroll to position [0, 0]
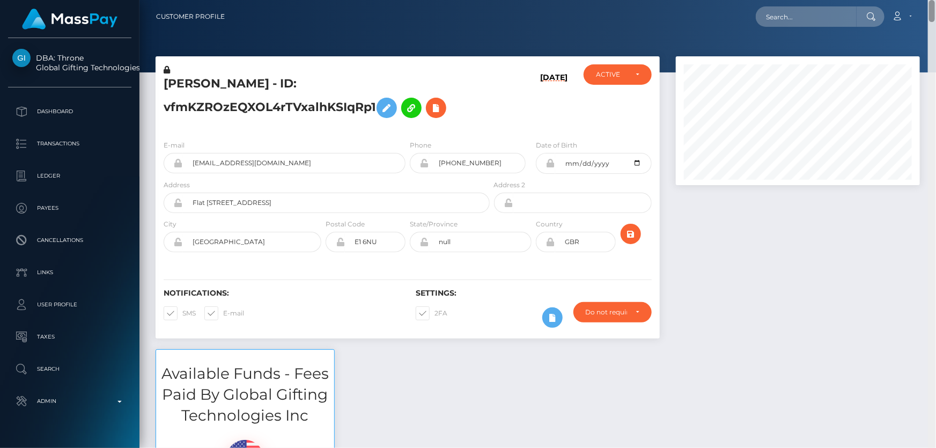
drag, startPoint x: 933, startPoint y: 407, endPoint x: 936, endPoint y: -26, distance: 433.6
click at [936, 0] on html "DBA: Throne Global Gifting Technologies Inc Dashboard Transactions Ledger Payee…" at bounding box center [468, 224] width 936 height 448
paste input "1138341713"
type input "1138341713"
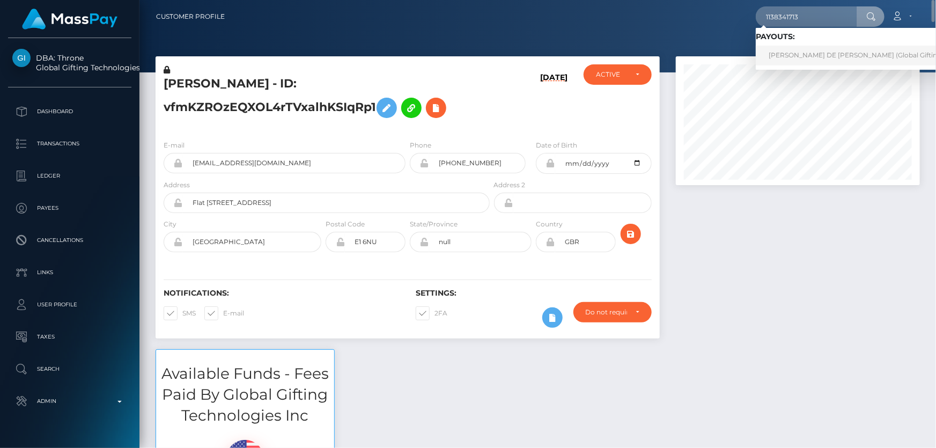
click at [801, 54] on link "[PERSON_NAME] DE [PERSON_NAME] (Global Gifting Technologies Inc - Throne)" at bounding box center [898, 56] width 285 height 20
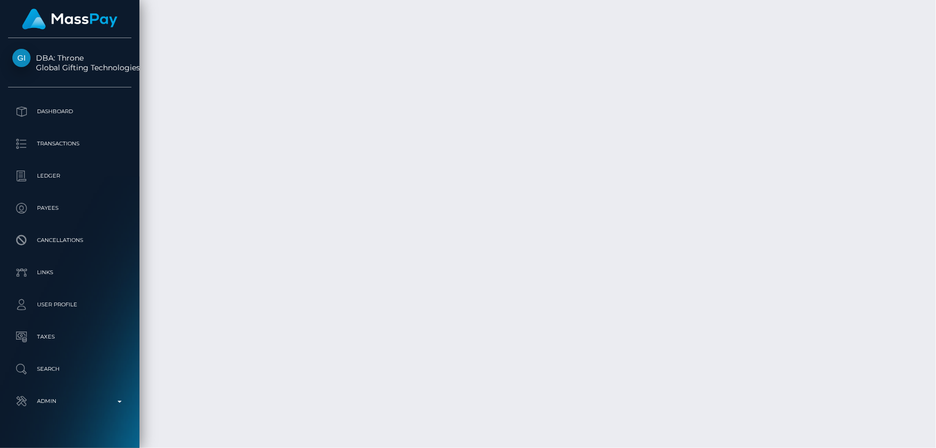
scroll to position [27222, 0]
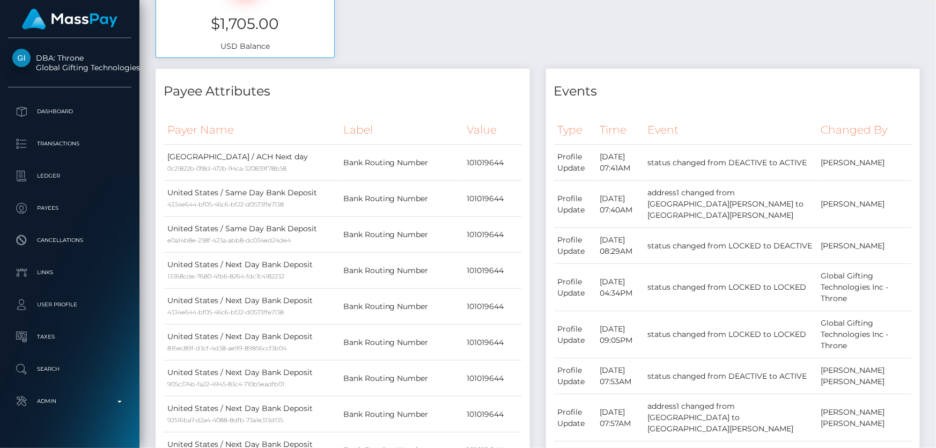
scroll to position [0, 0]
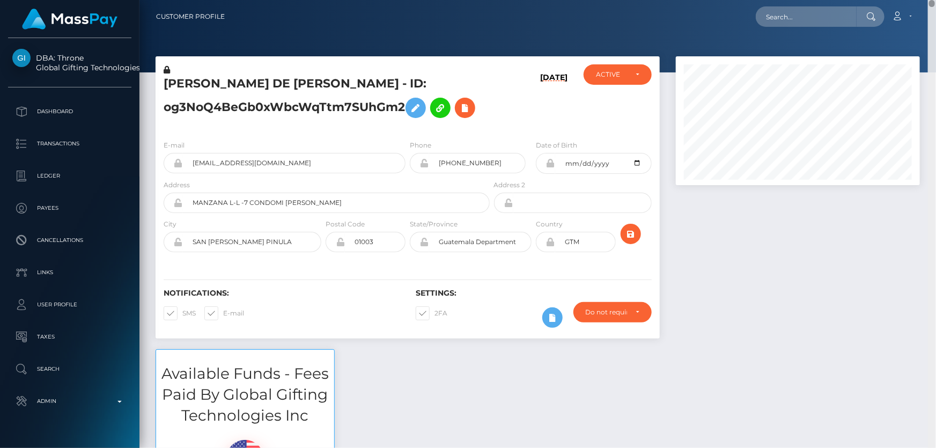
drag, startPoint x: 933, startPoint y: 427, endPoint x: 936, endPoint y: -18, distance: 444.3
click at [936, 0] on html "DBA: Throne Global Gifting Technologies Inc Dashboard Transactions Ledger Payee…" at bounding box center [468, 224] width 936 height 448
paste input "1138922365"
type input "1138922365"
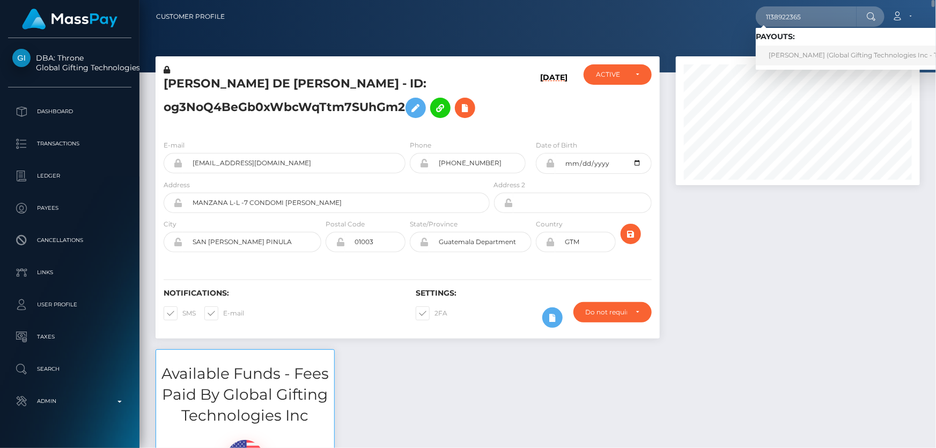
click at [832, 56] on link "GARY JOSEPH GREEN (Global Gifting Technologies Inc - Throne)" at bounding box center [864, 56] width 216 height 20
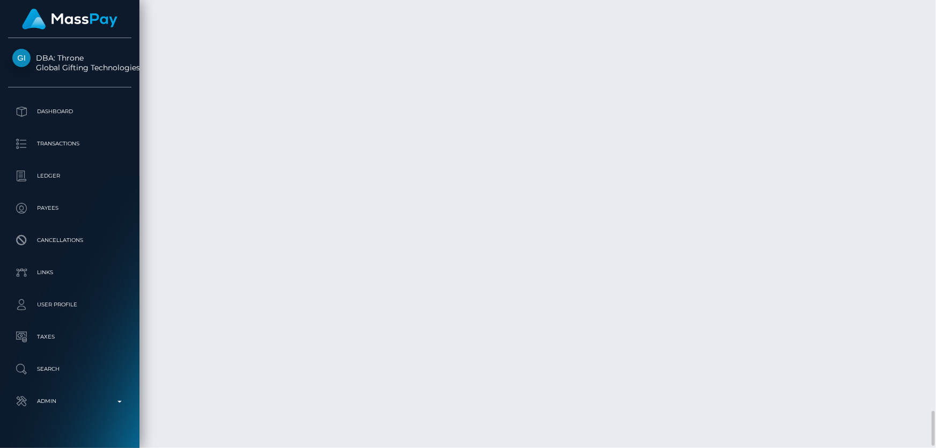
scroll to position [129, 244]
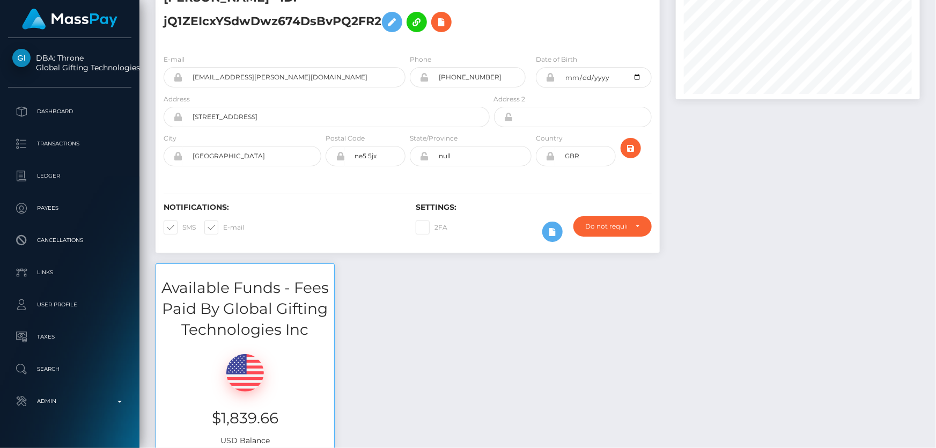
scroll to position [0, 0]
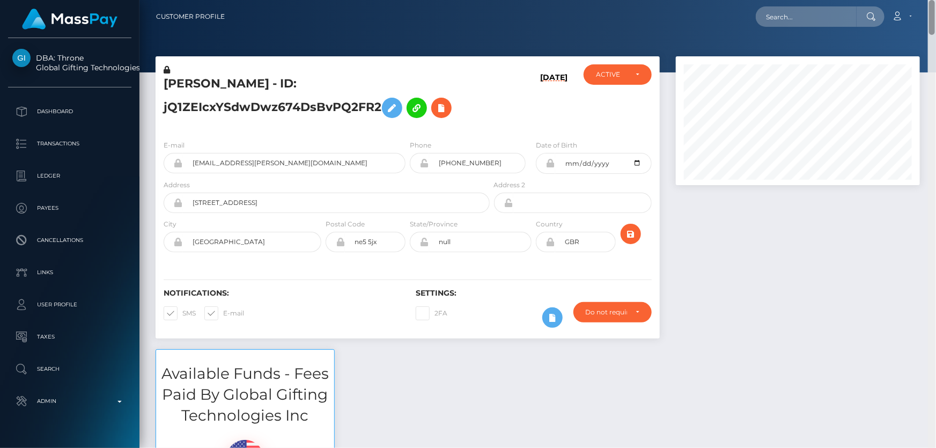
drag, startPoint x: 932, startPoint y: 426, endPoint x: 936, endPoint y: -28, distance: 454.0
click at [936, 0] on html "DBA: Throne Global Gifting Technologies Inc Dashboard Transactions Ledger Payee…" at bounding box center [468, 224] width 936 height 448
paste input "1140014404"
type input "1140014404"
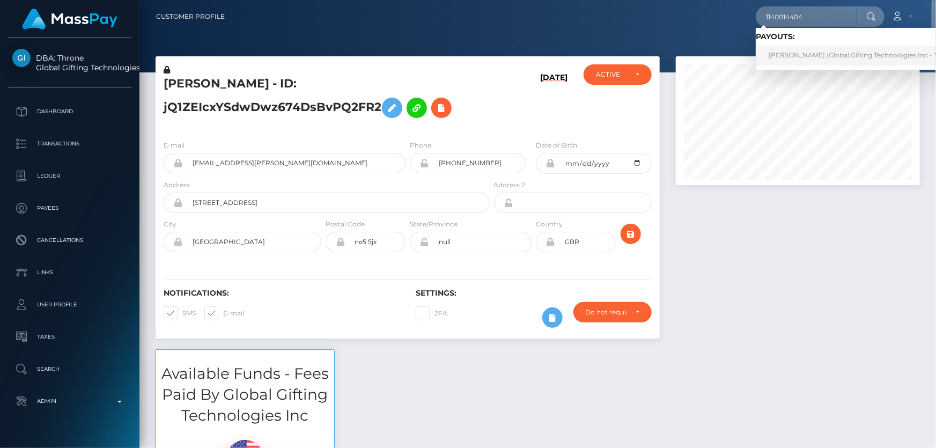
drag, startPoint x: 797, startPoint y: 53, endPoint x: 797, endPoint y: 60, distance: 6.4
click at [797, 54] on link "[PERSON_NAME] (Global Gifting Technologies Inc - Throne)" at bounding box center [864, 56] width 216 height 20
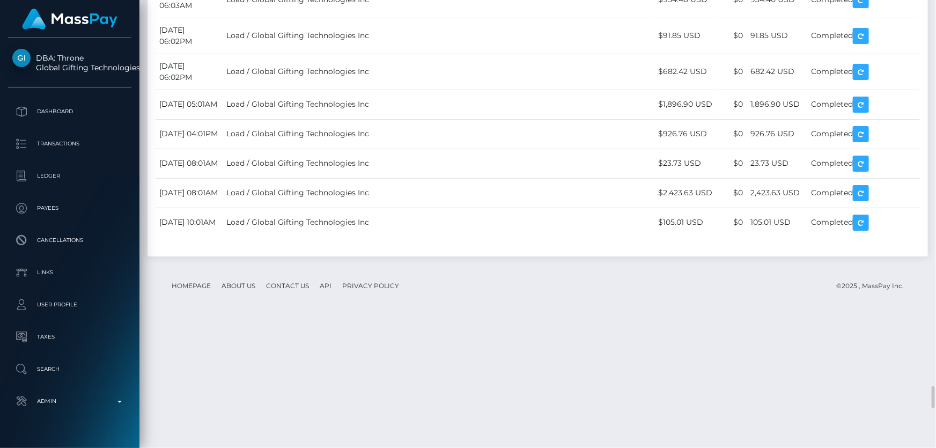
scroll to position [129, 244]
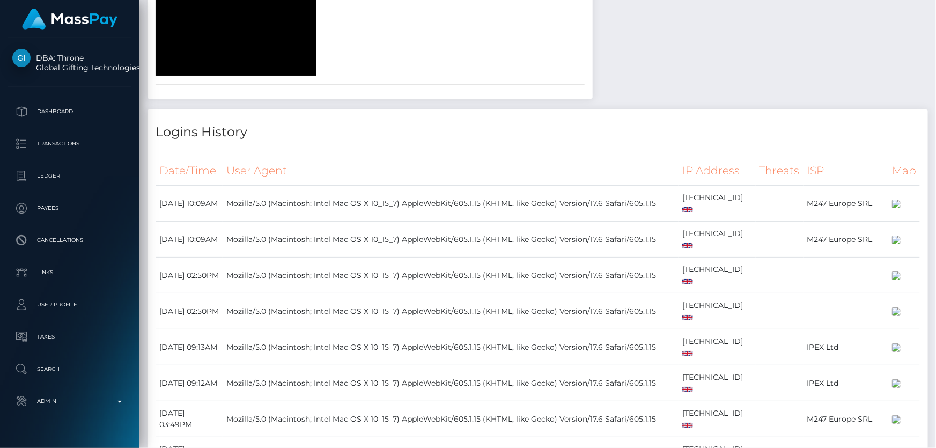
scroll to position [0, 0]
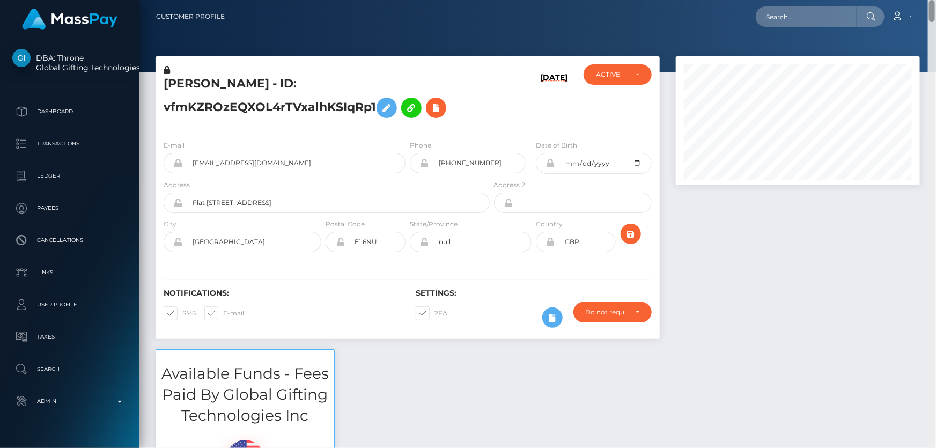
drag, startPoint x: 932, startPoint y: 394, endPoint x: 936, endPoint y: -11, distance: 405.7
click at [936, 0] on html "DBA: Throne Global Gifting Technologies Inc Dashboard Transactions Ledger Payee…" at bounding box center [468, 224] width 936 height 448
paste input "1140480092"
type input "1140480092"
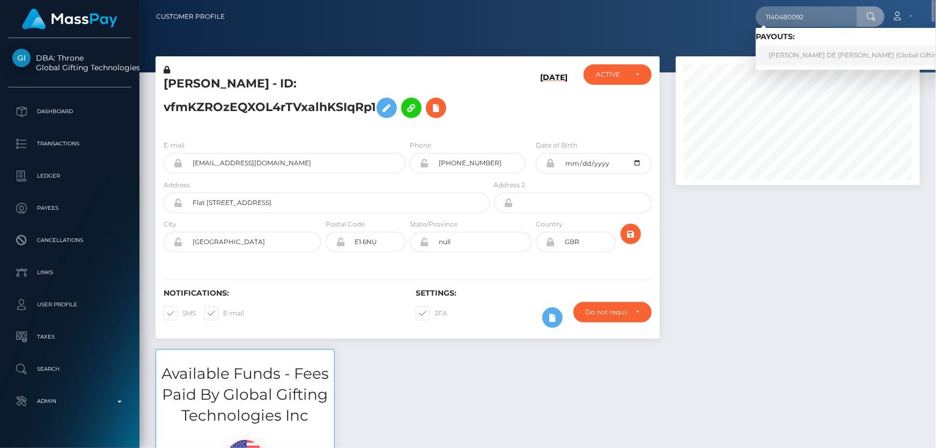
click at [790, 56] on link "[PERSON_NAME] DE [PERSON_NAME] (Global Gifting Technologies Inc - Throne)" at bounding box center [898, 56] width 285 height 20
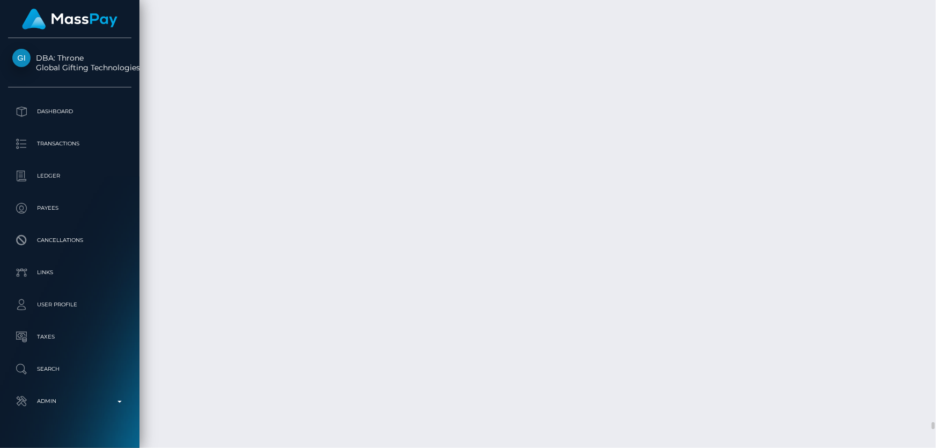
scroll to position [27173, 0]
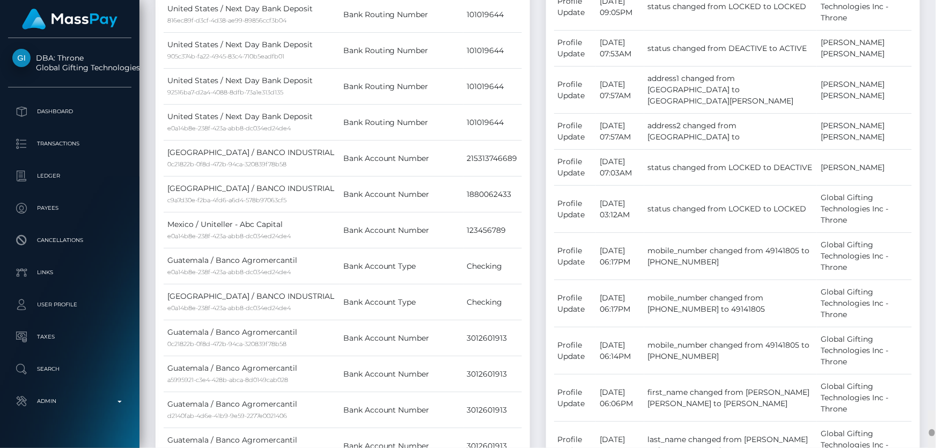
scroll to position [0, 0]
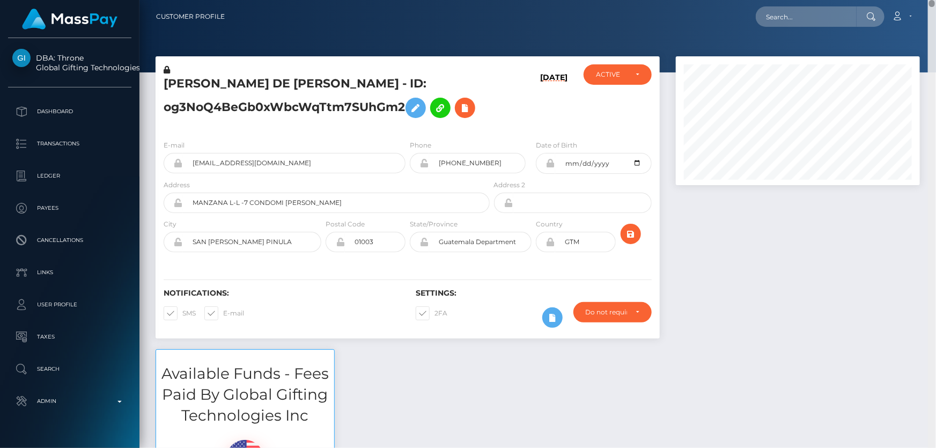
drag, startPoint x: 933, startPoint y: 429, endPoint x: 936, endPoint y: -40, distance: 468.5
click at [936, 0] on html "DBA: Throne Global Gifting Technologies Inc Dashboard Transactions Ledger Payee…" at bounding box center [468, 224] width 936 height 448
paste input "1141523360"
type input "1141523360"
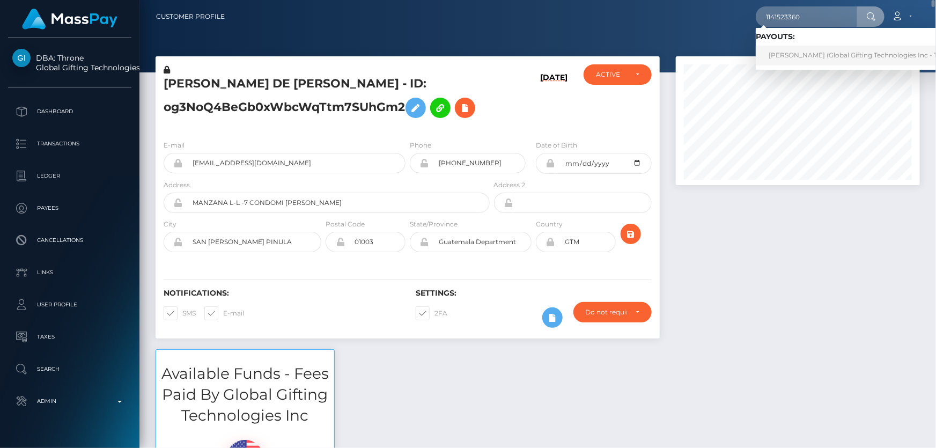
click at [805, 52] on link "ELLA TEPPER (Global Gifting Technologies Inc - Throne)" at bounding box center [864, 56] width 216 height 20
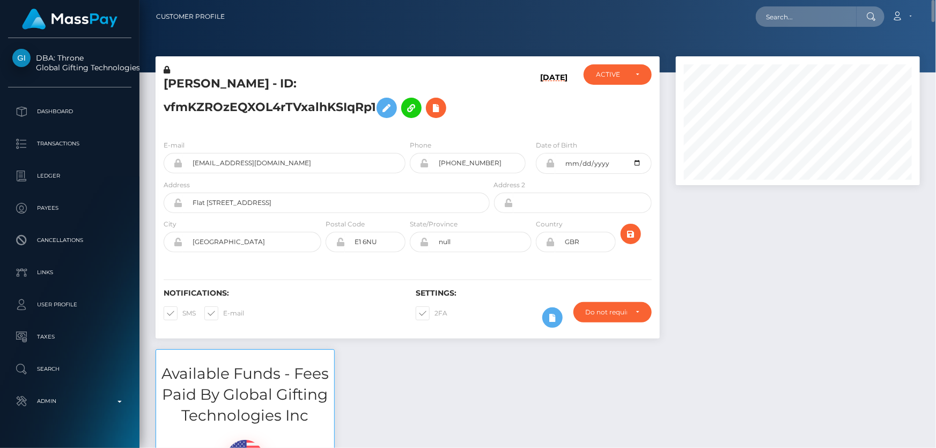
scroll to position [129, 244]
click at [588, 127] on div "ACTIVE DEACTIVE CLOSED ACTIVE" at bounding box center [618, 97] width 84 height 67
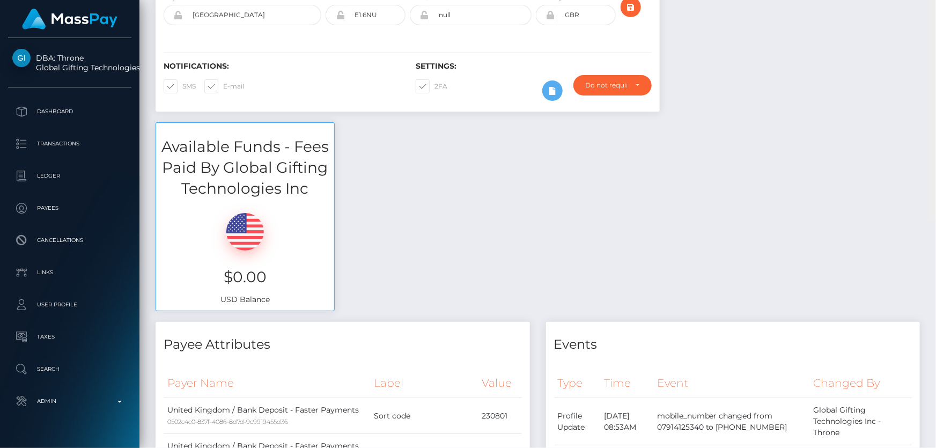
scroll to position [0, 0]
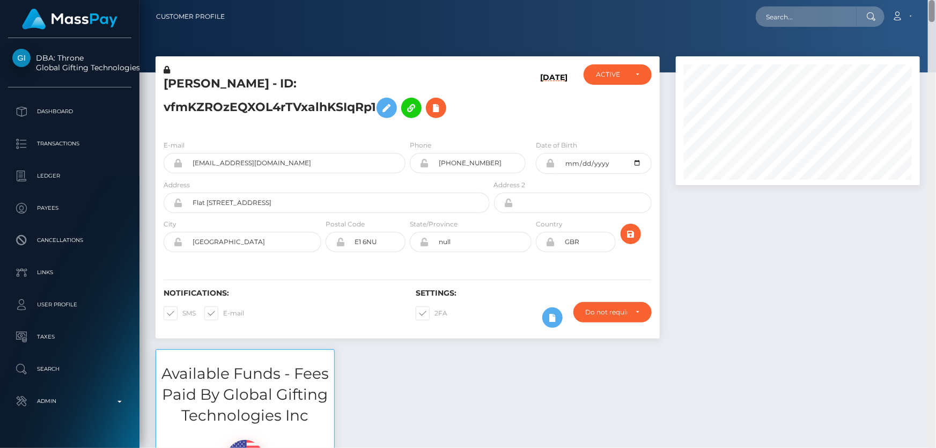
drag, startPoint x: 934, startPoint y: 360, endPoint x: 936, endPoint y: -6, distance: 366.0
click at [929, 0] on html "DBA: Throne Global Gifting Technologies Inc Dashboard Transactions Ledger Payee…" at bounding box center [468, 224] width 936 height 448
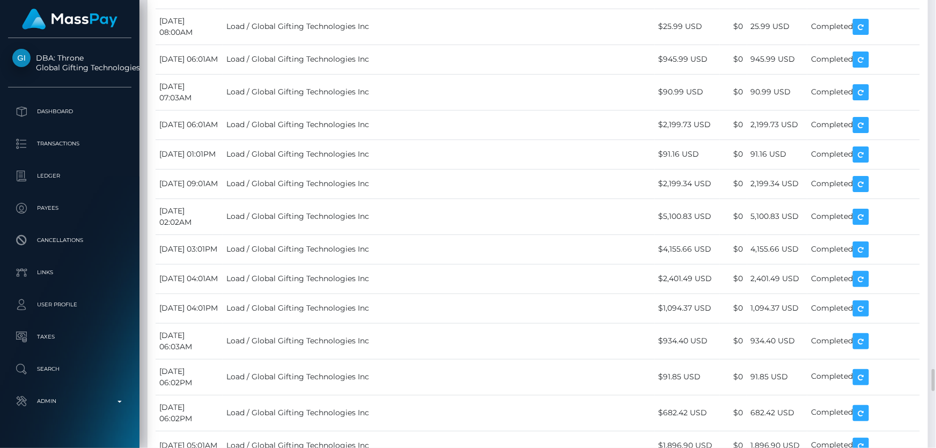
scroll to position [129, 244]
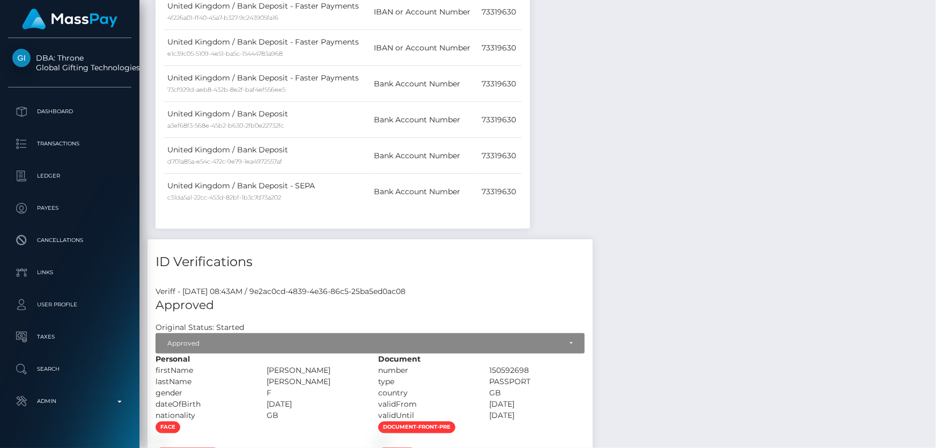
scroll to position [0, 0]
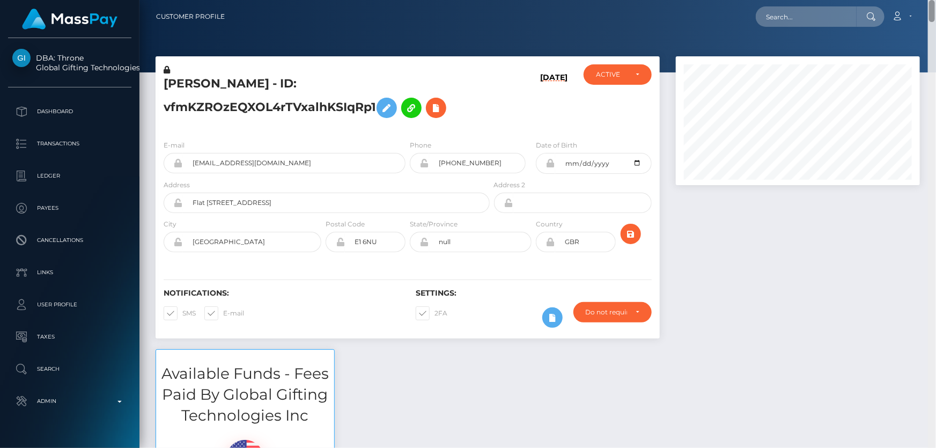
drag, startPoint x: 933, startPoint y: 378, endPoint x: 936, endPoint y: -3, distance: 380.5
click at [929, 0] on html "DBA: Throne Global Gifting Technologies Inc Dashboard Transactions Ledger Payee…" at bounding box center [468, 224] width 936 height 448
paste input "1142621112"
type input "1142621112"
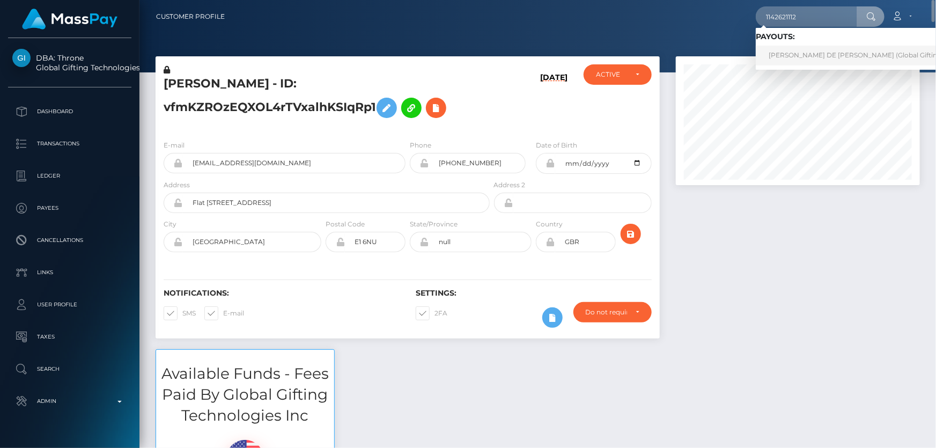
click at [816, 55] on link "[PERSON_NAME] DE [PERSON_NAME] (Global Gifting Technologies Inc - Throne)" at bounding box center [898, 56] width 285 height 20
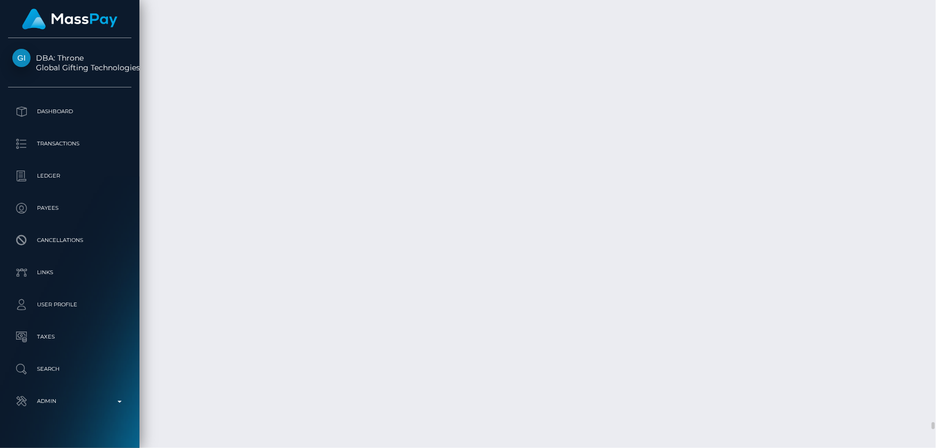
scroll to position [129, 244]
